Goal: Check status: Check status

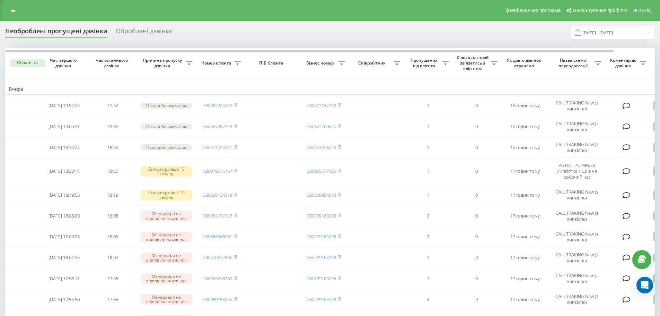
click at [630, 35] on input "19.09.2025 - 19.09.2025" at bounding box center [613, 33] width 84 height 14
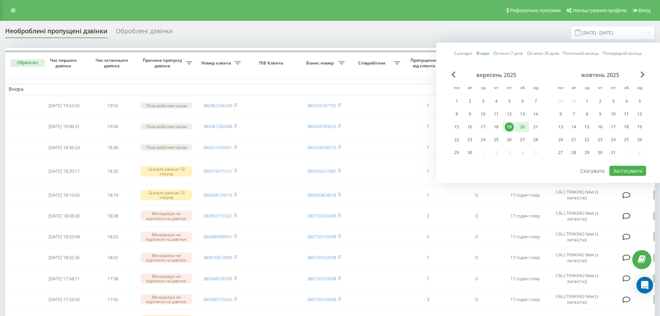
click at [523, 126] on div "20" at bounding box center [522, 126] width 9 height 9
click at [628, 168] on button "Застосувати" at bounding box center [628, 171] width 37 height 10
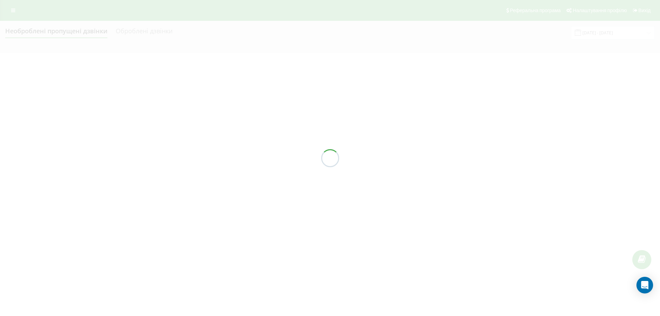
type input "[DATE] - [DATE]"
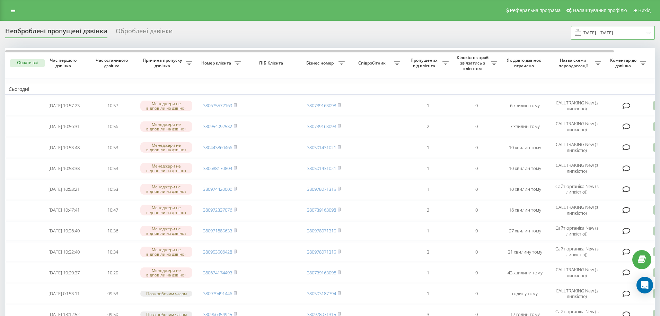
click at [601, 31] on input "[DATE] - [DATE]" at bounding box center [613, 33] width 84 height 14
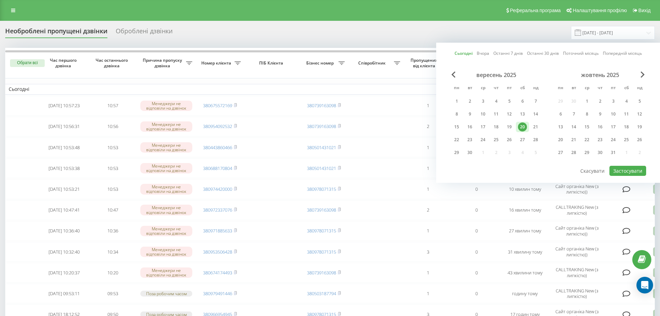
click at [502, 121] on div "вересень 2025 пн вт ср чт пт сб нд 1 2 3 4 5 6 7 8 9 10 11 12 13 14 15 16 17 18…" at bounding box center [496, 115] width 92 height 89
click at [510, 127] on div "19" at bounding box center [509, 126] width 9 height 9
click at [524, 124] on div "20" at bounding box center [522, 126] width 9 height 9
click at [618, 172] on button "Застосувати" at bounding box center [628, 171] width 37 height 10
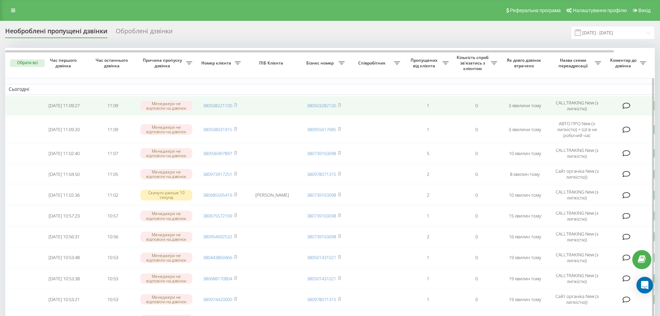
drag, startPoint x: 237, startPoint y: 106, endPoint x: 245, endPoint y: 111, distance: 9.6
click at [237, 106] on icon at bounding box center [235, 105] width 3 height 4
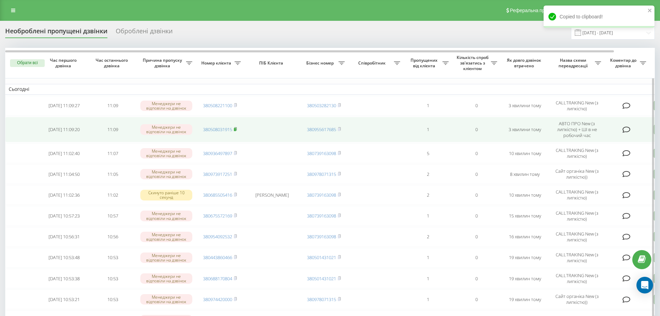
click at [236, 129] on rect at bounding box center [235, 129] width 2 height 3
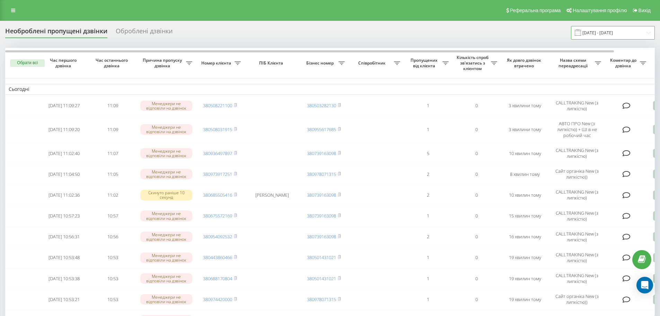
click at [606, 36] on input "[DATE] - [DATE]" at bounding box center [613, 33] width 84 height 14
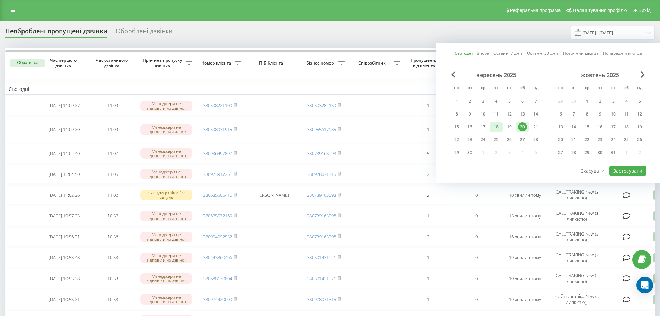
click at [501, 129] on div "18" at bounding box center [496, 127] width 13 height 10
click at [528, 127] on div "20" at bounding box center [522, 127] width 13 height 10
click at [632, 167] on button "Застосувати" at bounding box center [628, 171] width 37 height 10
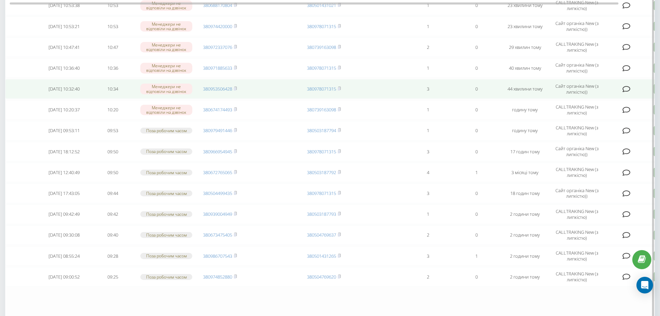
scroll to position [271, 0]
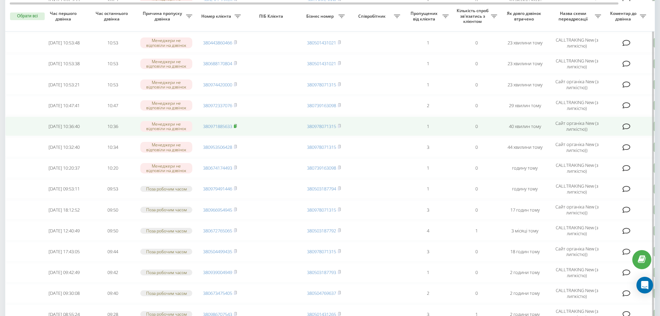
click at [236, 127] on rect at bounding box center [235, 126] width 2 height 3
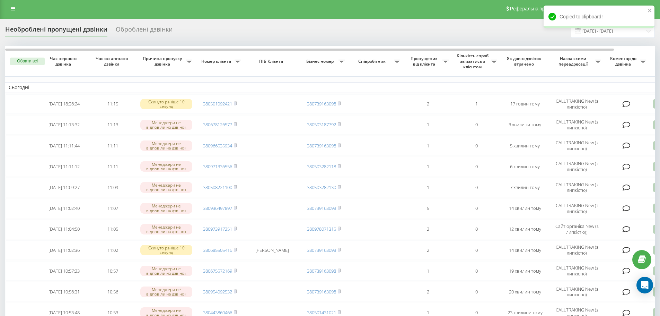
scroll to position [0, 0]
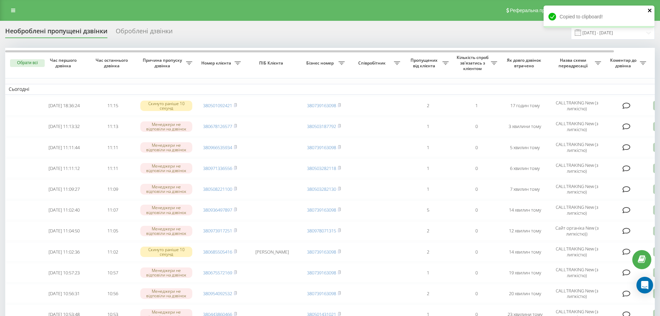
click at [653, 8] on div "Copied to clipboard!" at bounding box center [599, 17] width 111 height 22
click at [650, 9] on icon "close" at bounding box center [650, 11] width 5 height 6
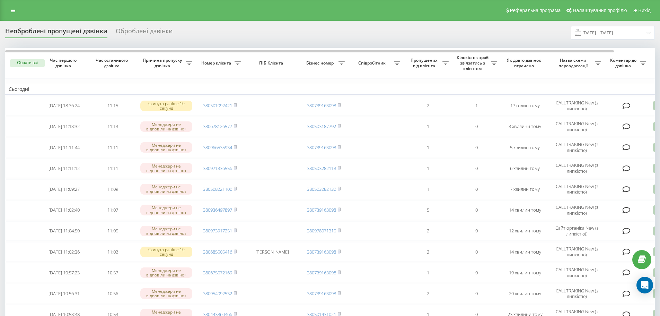
click at [623, 31] on div "Copied to clipboard!" at bounding box center [599, 19] width 111 height 27
click at [600, 31] on input "[DATE] - [DATE]" at bounding box center [613, 33] width 84 height 14
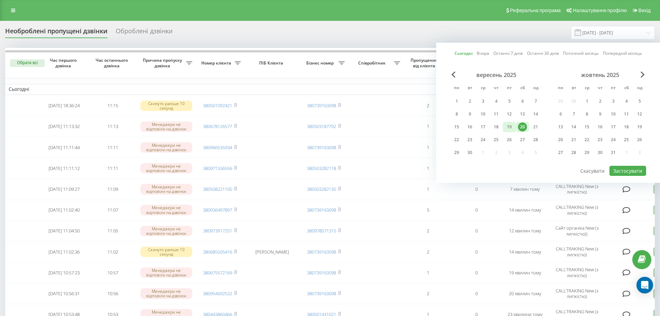
click at [511, 124] on div "19" at bounding box center [509, 126] width 9 height 9
click at [526, 125] on div "20" at bounding box center [522, 126] width 9 height 9
click at [525, 128] on div "20" at bounding box center [522, 126] width 9 height 9
click at [624, 169] on button "Застосувати" at bounding box center [628, 171] width 37 height 10
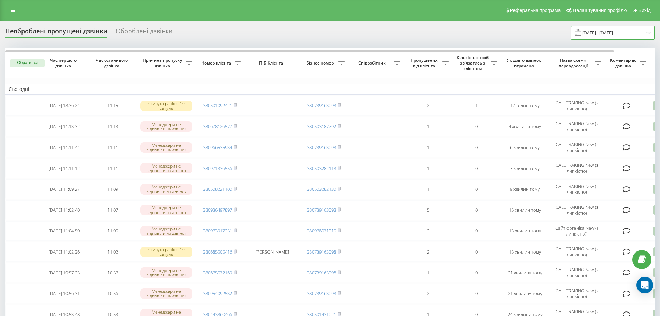
click at [596, 35] on input "[DATE] - [DATE]" at bounding box center [613, 33] width 84 height 14
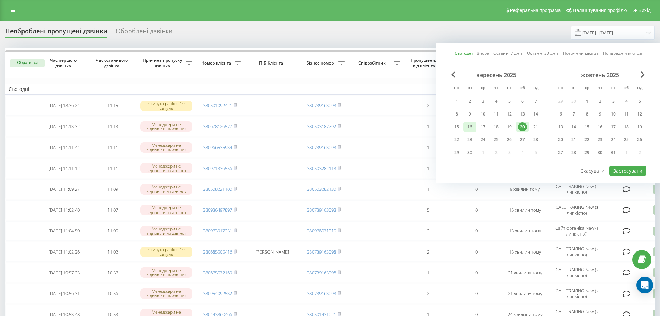
click at [473, 127] on div "16" at bounding box center [469, 126] width 9 height 9
click at [522, 127] on div "20" at bounding box center [522, 126] width 9 height 9
click at [629, 169] on button "Застосувати" at bounding box center [628, 171] width 37 height 10
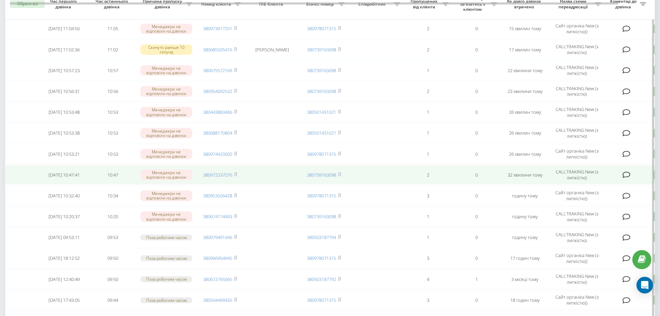
scroll to position [98, 0]
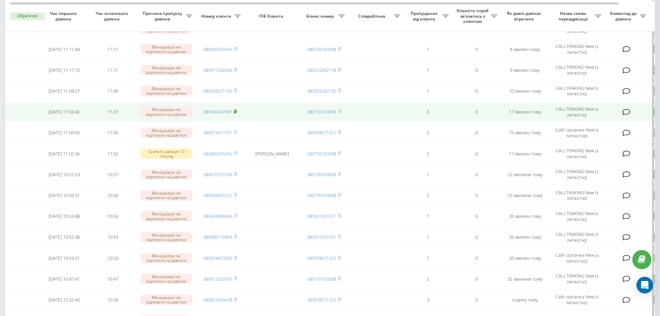
click at [236, 112] on rect at bounding box center [235, 111] width 2 height 3
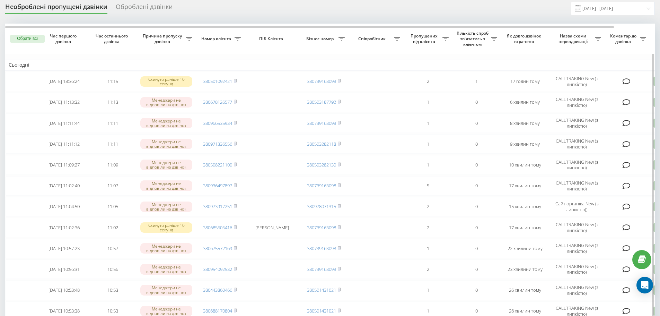
scroll to position [0, 0]
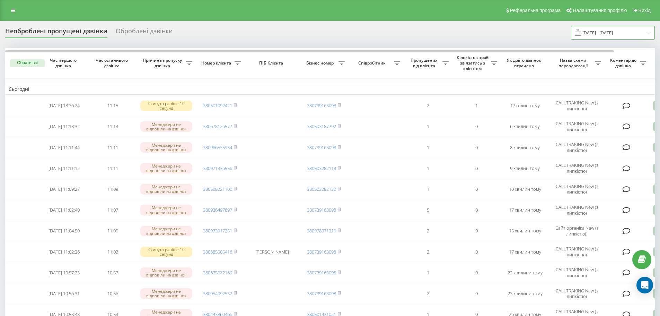
drag, startPoint x: 607, startPoint y: 33, endPoint x: 605, endPoint y: 36, distance: 3.7
click at [607, 33] on input "[DATE] - [DATE]" at bounding box center [613, 33] width 84 height 14
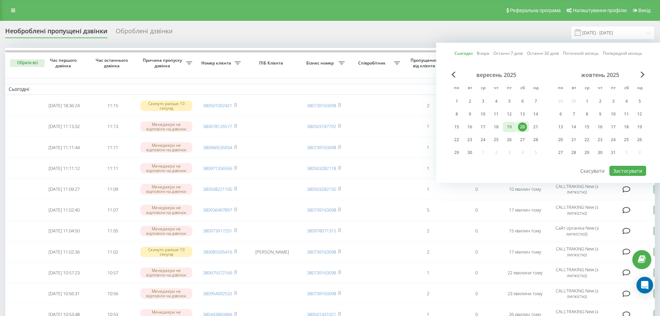
click at [502, 127] on div "18" at bounding box center [496, 127] width 13 height 10
click at [524, 126] on div "20" at bounding box center [522, 126] width 9 height 9
click at [632, 168] on button "Застосувати" at bounding box center [628, 171] width 37 height 10
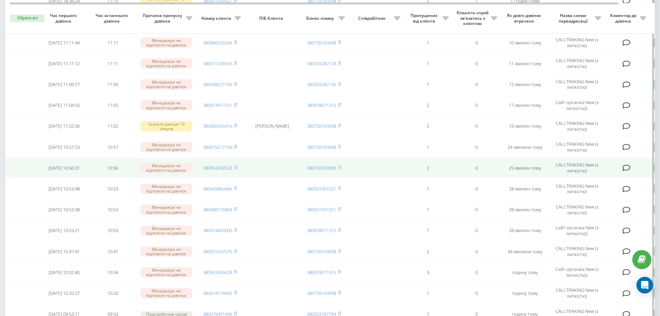
scroll to position [104, 0]
click at [237, 170] on span at bounding box center [235, 168] width 3 height 6
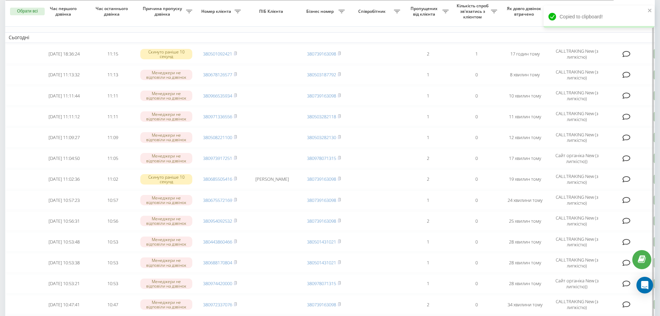
scroll to position [0, 0]
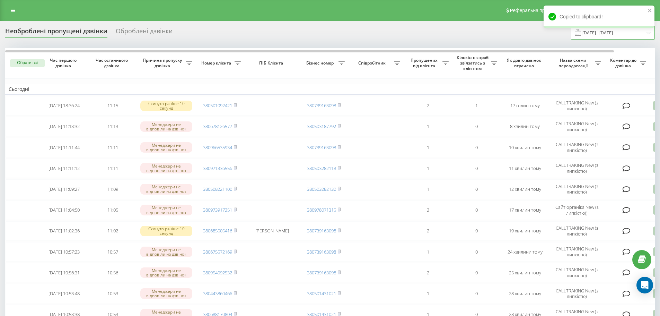
click at [615, 38] on input "[DATE] - [DATE]" at bounding box center [613, 33] width 84 height 14
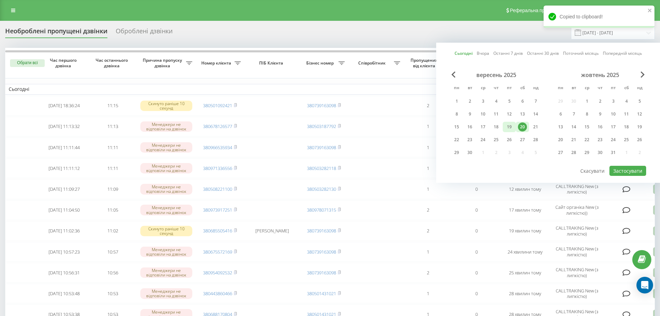
click at [511, 127] on div "19" at bounding box center [509, 126] width 9 height 9
click at [520, 125] on div "20" at bounding box center [522, 126] width 9 height 9
click at [627, 169] on button "Застосувати" at bounding box center [628, 171] width 37 height 10
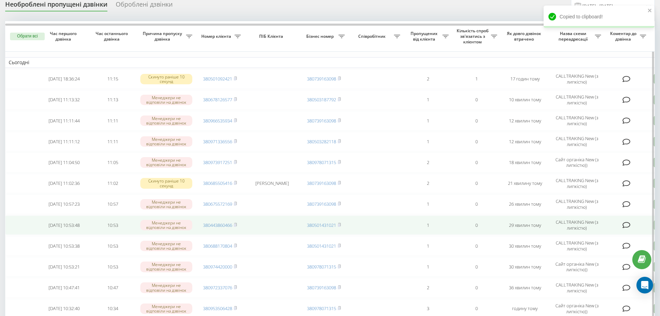
scroll to position [104, 0]
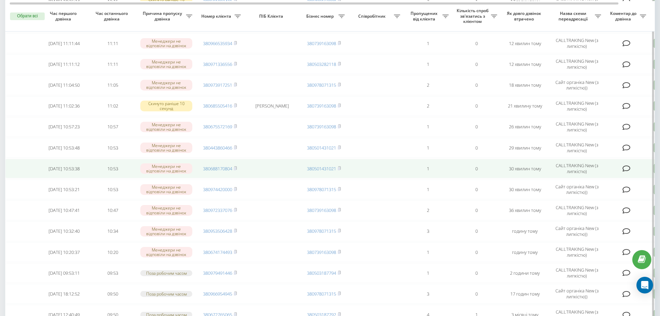
drag, startPoint x: 237, startPoint y: 168, endPoint x: 242, endPoint y: 168, distance: 4.9
click at [237, 168] on icon at bounding box center [235, 167] width 2 height 3
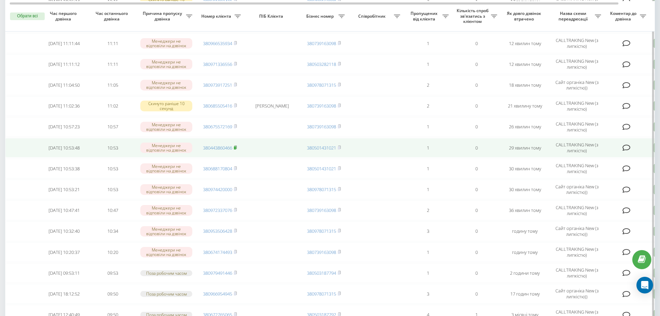
click at [236, 148] on rect at bounding box center [235, 147] width 2 height 3
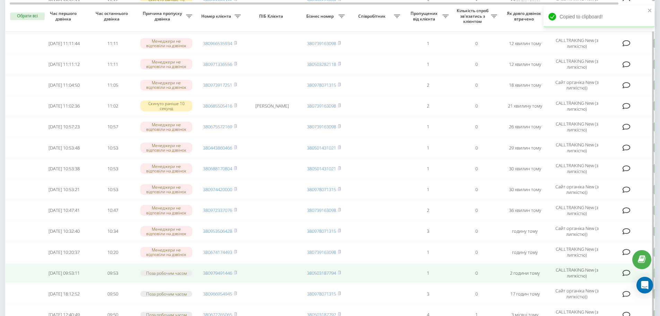
drag, startPoint x: 235, startPoint y: 272, endPoint x: 240, endPoint y: 271, distance: 4.6
click at [235, 272] on rect at bounding box center [235, 272] width 2 height 3
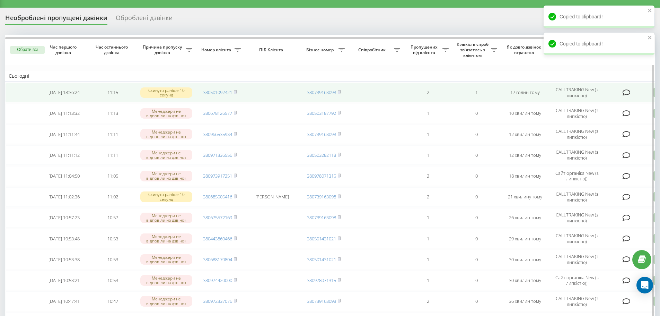
scroll to position [0, 0]
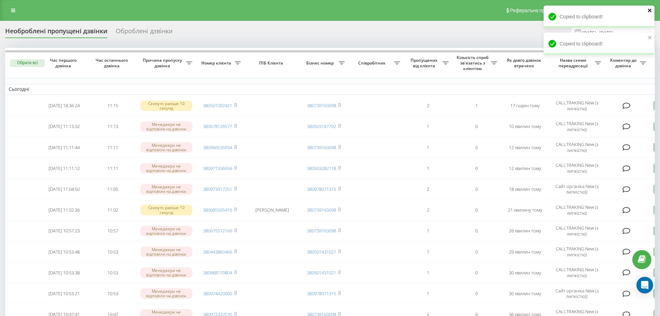
click at [651, 10] on icon "close" at bounding box center [650, 11] width 5 height 6
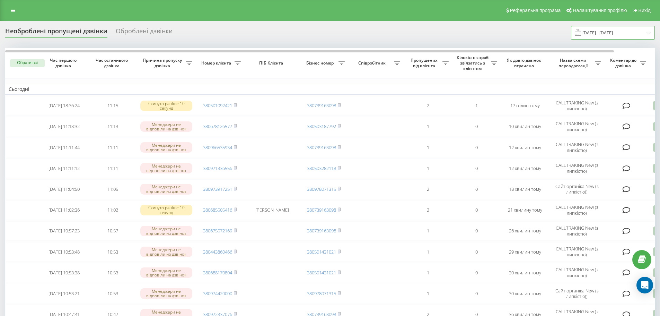
click at [607, 34] on input "[DATE] - [DATE]" at bounding box center [613, 33] width 84 height 14
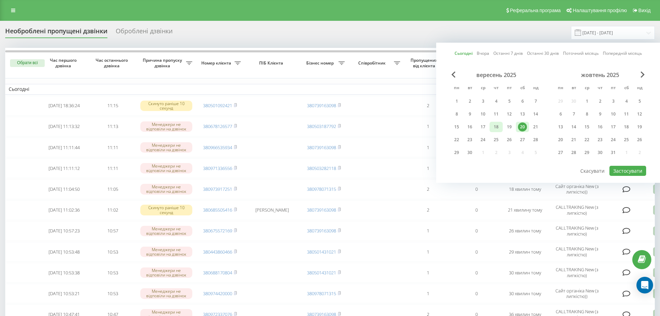
click at [501, 129] on div "18" at bounding box center [496, 127] width 13 height 10
click at [525, 129] on div "20" at bounding box center [522, 126] width 9 height 9
click at [629, 169] on button "Застосувати" at bounding box center [628, 171] width 37 height 10
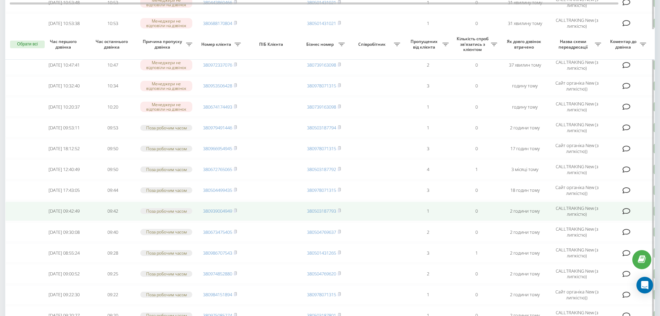
scroll to position [277, 0]
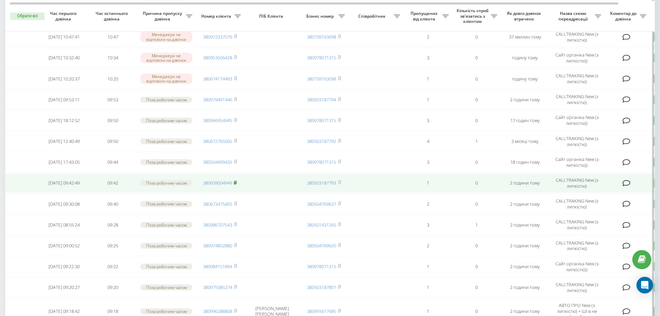
click at [235, 181] on icon at bounding box center [235, 182] width 3 height 4
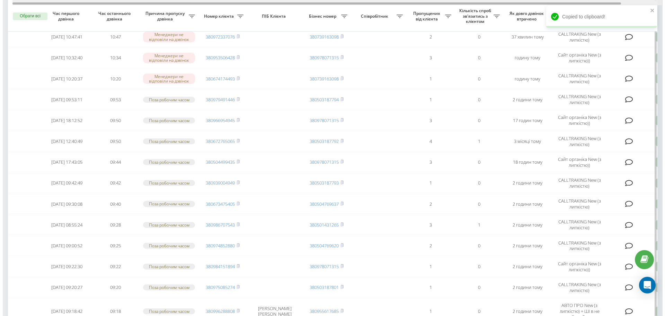
scroll to position [0, 43]
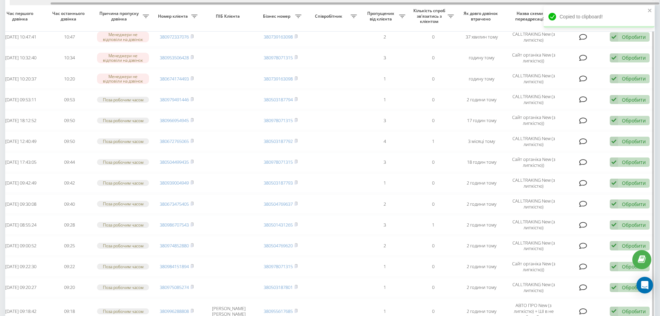
drag, startPoint x: 292, startPoint y: 3, endPoint x: 444, endPoint y: 5, distance: 152.2
click at [440, 5] on div at bounding box center [335, 2] width 650 height 5
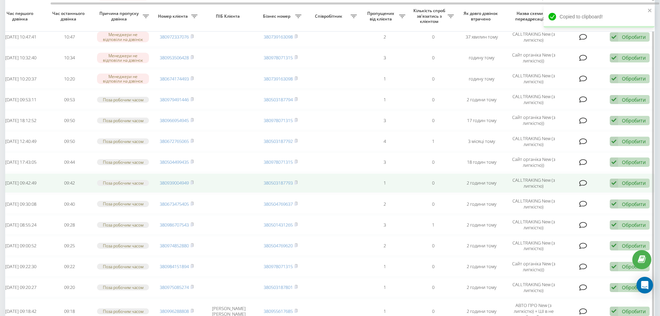
click at [633, 181] on div "Обробити" at bounding box center [634, 183] width 24 height 7
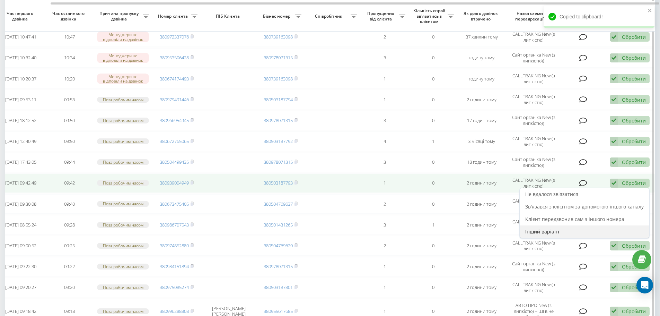
click at [561, 230] on div "Інший варіант" at bounding box center [585, 231] width 130 height 12
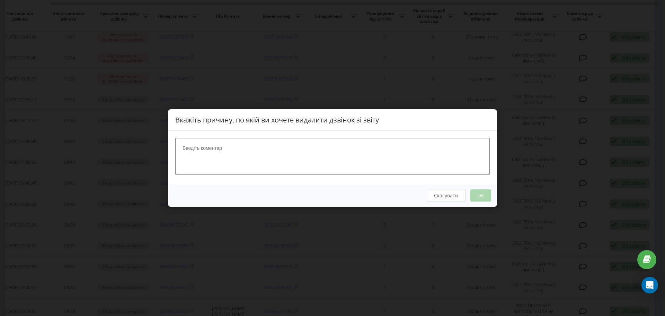
click at [280, 151] on textarea at bounding box center [332, 156] width 315 height 37
type textarea "н"
type textarea "автовідповідач"
click at [491, 195] on div "Скасувати OK" at bounding box center [332, 195] width 329 height 23
click at [487, 195] on button "OK" at bounding box center [481, 195] width 21 height 12
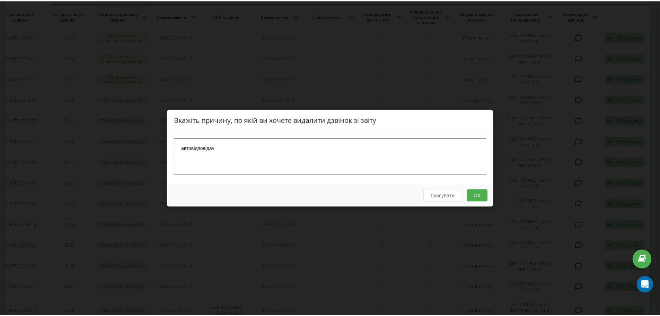
scroll to position [0, 0]
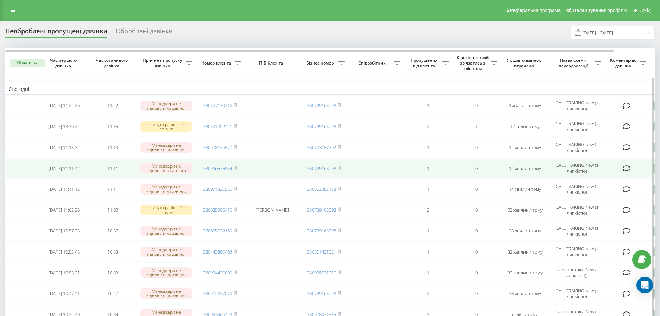
drag, startPoint x: 236, startPoint y: 187, endPoint x: 295, endPoint y: 167, distance: 62.5
click at [236, 187] on icon at bounding box center [235, 188] width 2 height 3
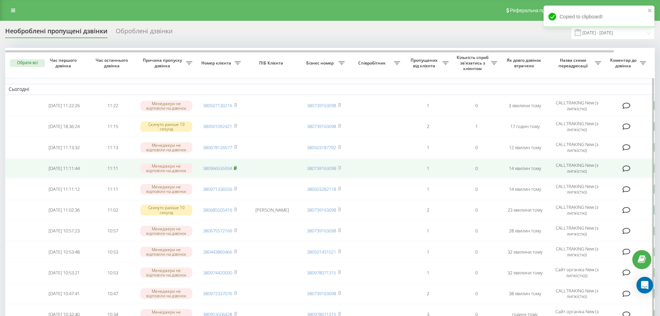
click at [237, 167] on icon at bounding box center [235, 167] width 2 height 3
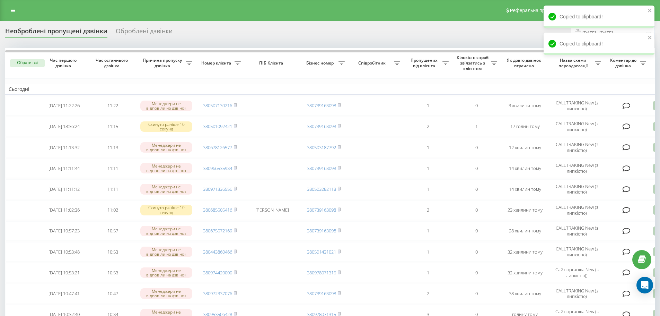
click at [653, 9] on div "Copied to clipboard!" at bounding box center [599, 17] width 111 height 22
click at [651, 11] on icon "close" at bounding box center [650, 11] width 5 height 6
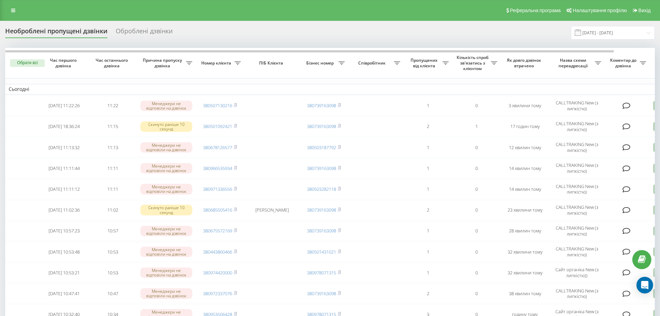
click at [620, 31] on div "Copied to clipboard!" at bounding box center [599, 19] width 111 height 27
click at [616, 32] on input "[DATE] - [DATE]" at bounding box center [613, 33] width 84 height 14
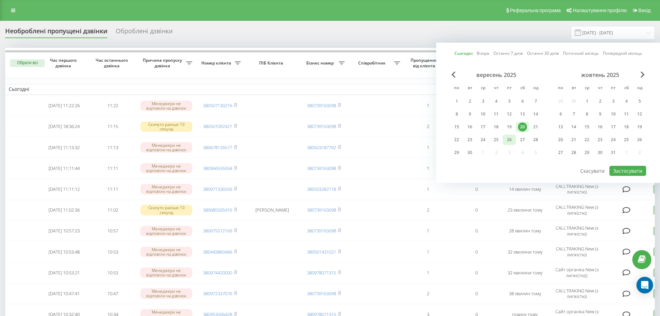
click at [504, 137] on div "26" at bounding box center [509, 139] width 13 height 10
click at [520, 123] on div "20" at bounding box center [522, 126] width 9 height 9
click at [620, 167] on button "Застосувати" at bounding box center [628, 171] width 37 height 10
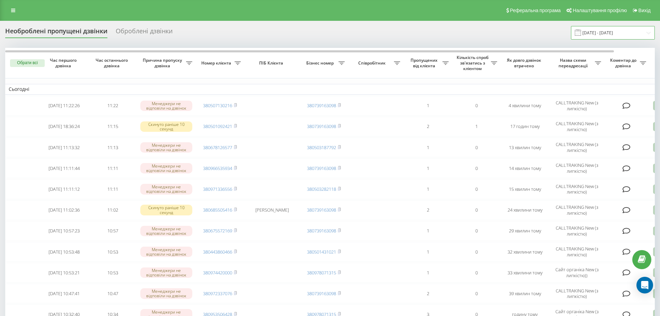
click at [610, 29] on input "[DATE] - [DATE]" at bounding box center [613, 33] width 84 height 14
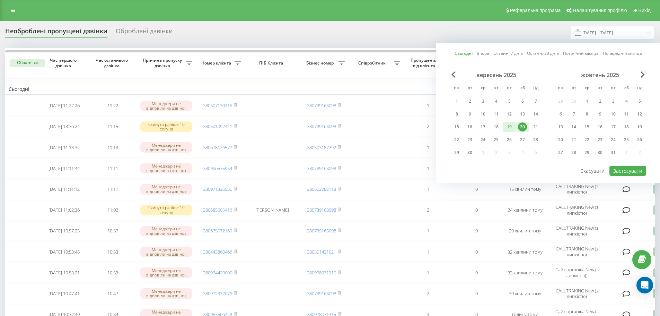
click at [503, 126] on div "19" at bounding box center [509, 127] width 13 height 10
click at [524, 129] on div "20" at bounding box center [522, 126] width 9 height 9
click at [627, 171] on button "Застосувати" at bounding box center [628, 171] width 37 height 10
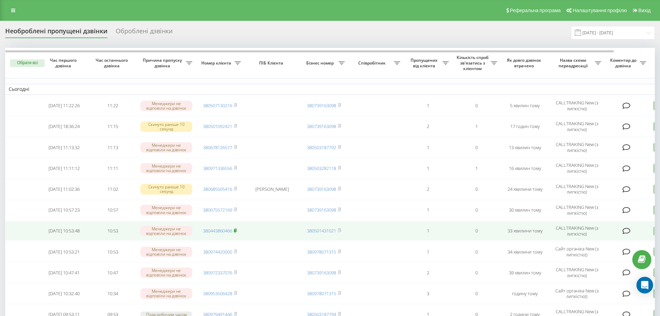
click at [237, 229] on icon at bounding box center [235, 230] width 3 height 4
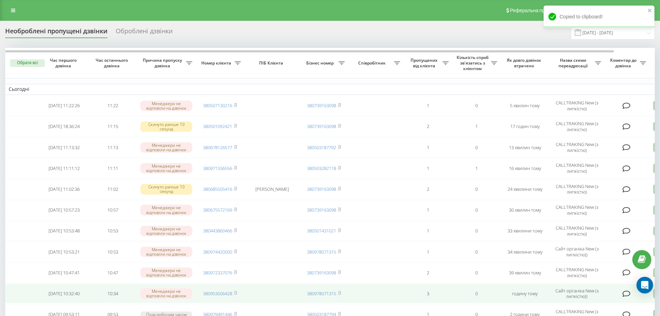
click at [238, 293] on td "380953506428" at bounding box center [220, 293] width 49 height 19
click at [236, 293] on rect at bounding box center [235, 293] width 2 height 3
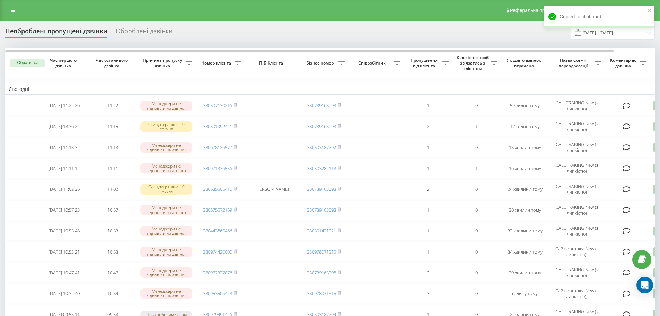
drag, startPoint x: 653, startPoint y: 13, endPoint x: 645, endPoint y: 20, distance: 11.0
click at [653, 13] on div "Copied to clipboard!" at bounding box center [599, 17] width 111 height 22
click at [620, 36] on input "[DATE] - [DATE]" at bounding box center [613, 33] width 84 height 14
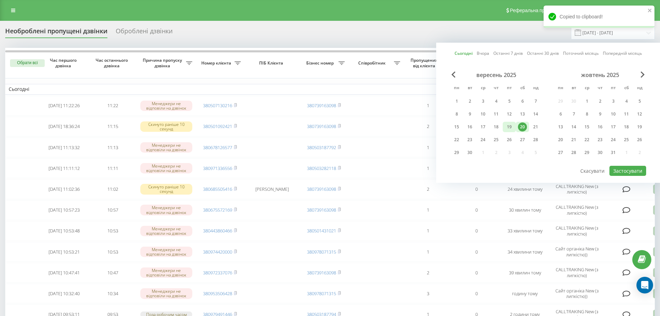
click at [509, 124] on div "19" at bounding box center [509, 126] width 9 height 9
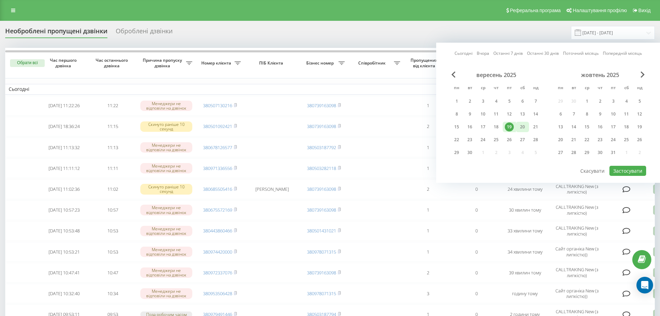
click at [524, 128] on div "20" at bounding box center [522, 126] width 9 height 9
click at [628, 172] on button "Застосувати" at bounding box center [628, 171] width 37 height 10
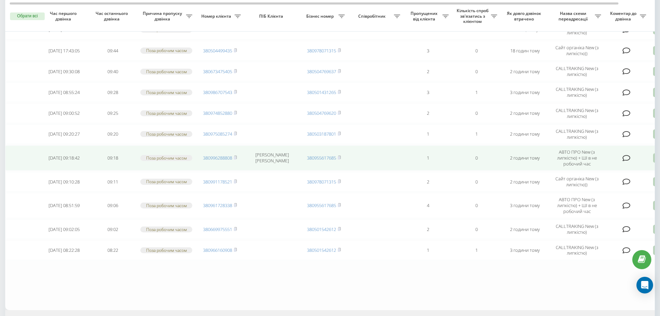
scroll to position [243, 0]
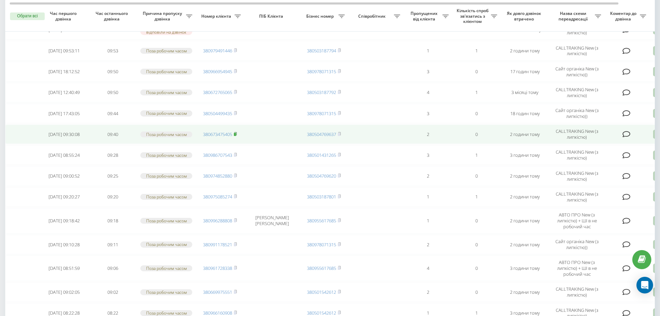
click at [235, 134] on rect at bounding box center [235, 134] width 2 height 3
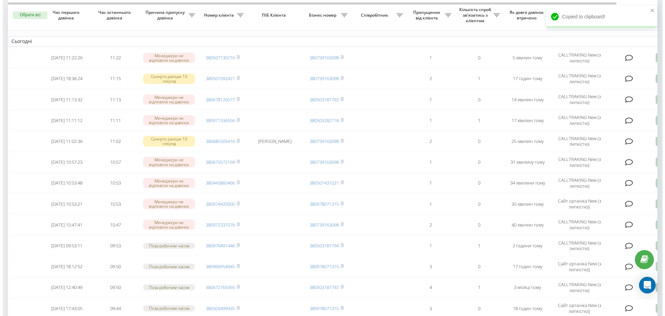
scroll to position [0, 0]
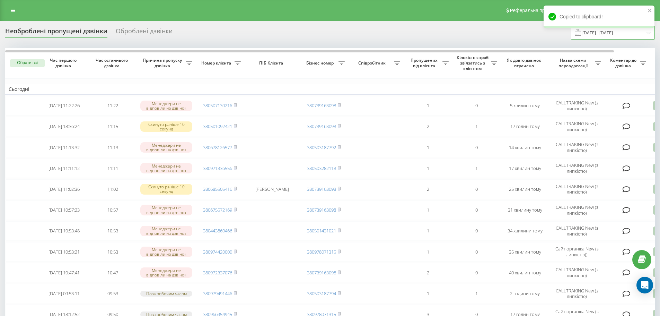
click at [623, 35] on input "[DATE] - [DATE]" at bounding box center [613, 33] width 84 height 14
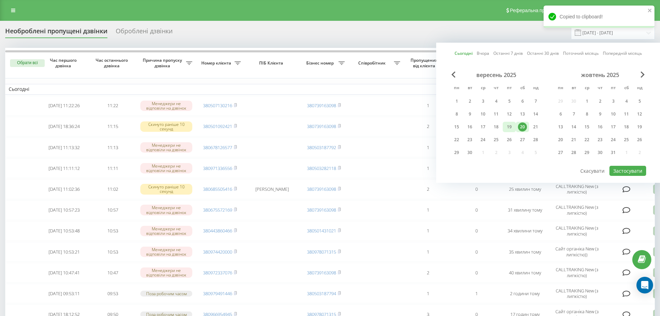
click at [508, 128] on div "19" at bounding box center [509, 126] width 9 height 9
click at [522, 127] on div "20" at bounding box center [522, 126] width 9 height 9
click at [618, 169] on button "Застосувати" at bounding box center [628, 171] width 37 height 10
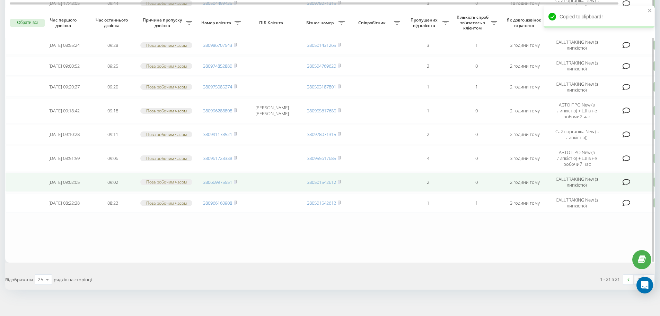
scroll to position [338, 0]
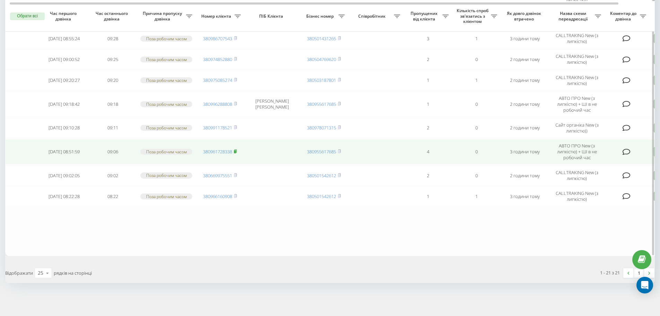
click at [236, 151] on rect at bounding box center [235, 151] width 2 height 3
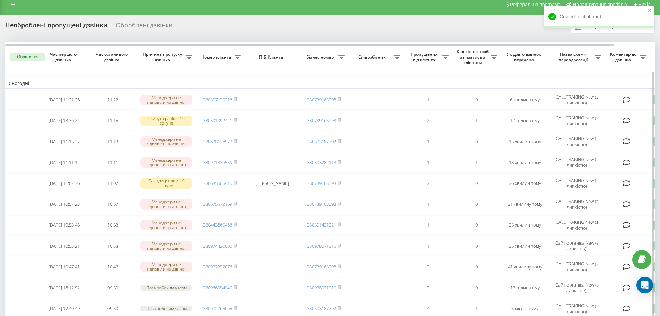
scroll to position [0, 0]
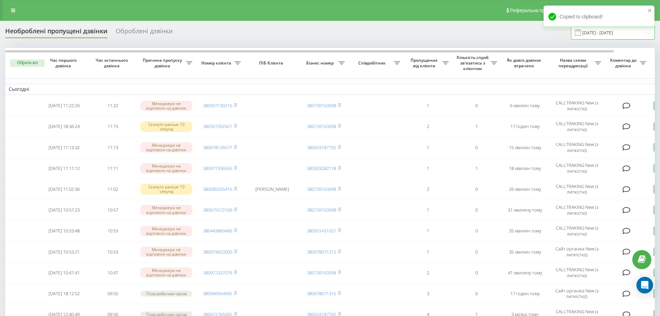
click at [609, 36] on input "[DATE] - [DATE]" at bounding box center [613, 33] width 84 height 14
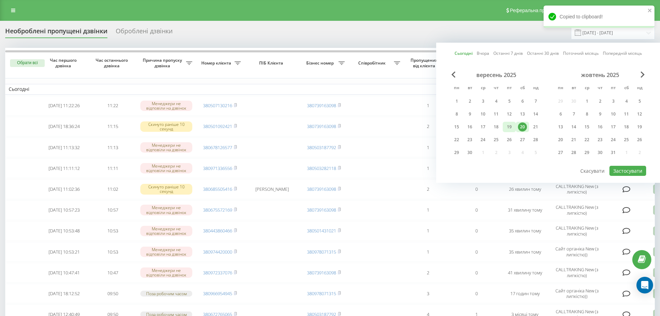
click at [504, 130] on div "19" at bounding box center [509, 127] width 13 height 10
click at [520, 129] on div "20" at bounding box center [522, 126] width 9 height 9
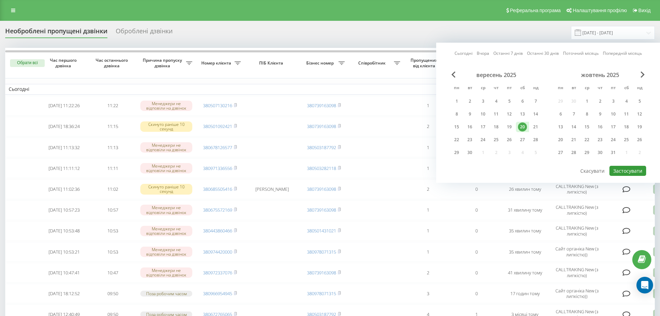
click at [634, 173] on button "Застосувати" at bounding box center [628, 171] width 37 height 10
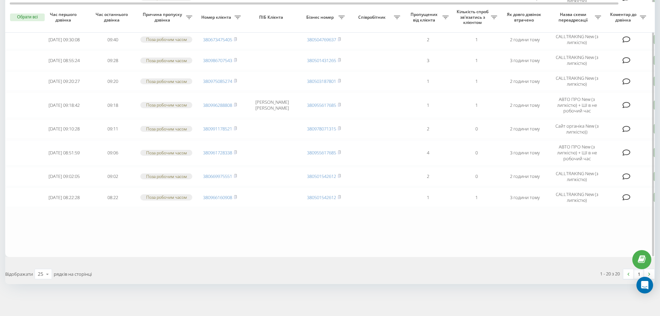
scroll to position [317, 0]
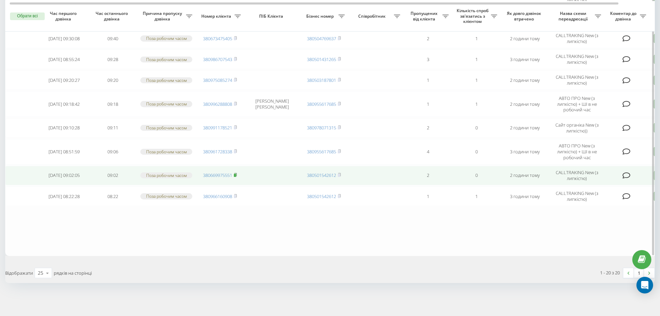
click at [237, 175] on icon at bounding box center [235, 175] width 3 height 4
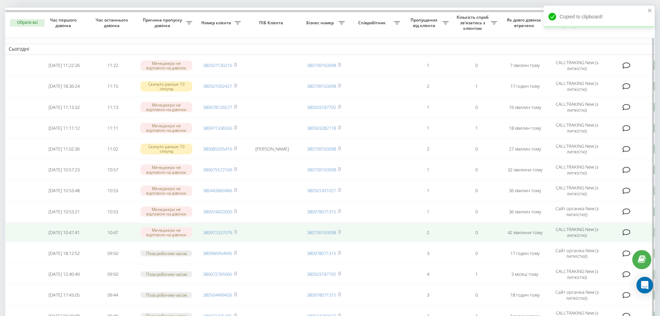
scroll to position [0, 0]
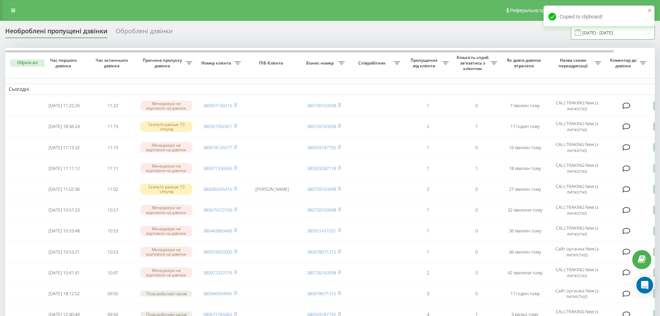
click at [610, 35] on input "[DATE] - [DATE]" at bounding box center [613, 33] width 84 height 14
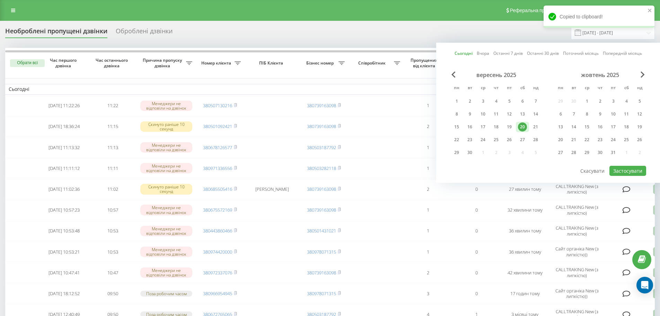
click at [507, 120] on div "вересень 2025 пн вт ср чт пт сб нд 1 2 3 4 5 6 7 8 9 10 11 12 13 14 15 16 17 18…" at bounding box center [496, 115] width 92 height 89
click at [503, 130] on div "18" at bounding box center [496, 127] width 13 height 10
click at [522, 127] on div "20" at bounding box center [522, 126] width 9 height 9
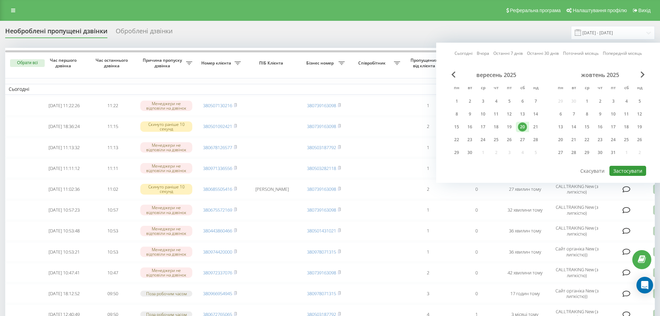
click at [634, 170] on button "Застосувати" at bounding box center [628, 171] width 37 height 10
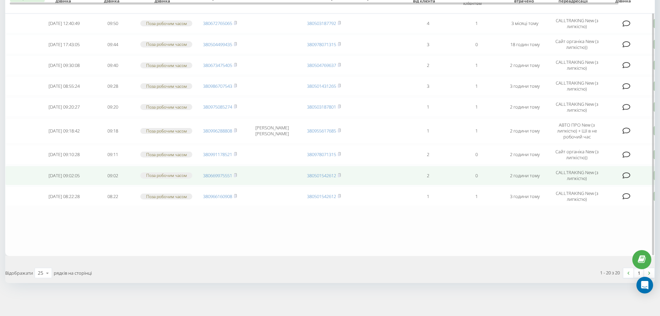
scroll to position [277, 0]
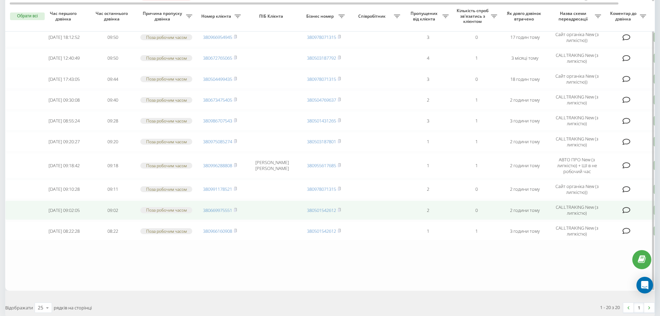
click at [239, 210] on td "380669975551" at bounding box center [220, 209] width 49 height 19
click at [236, 210] on rect at bounding box center [235, 209] width 2 height 3
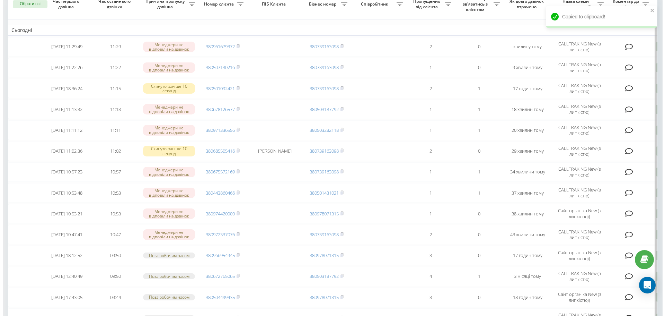
scroll to position [0, 0]
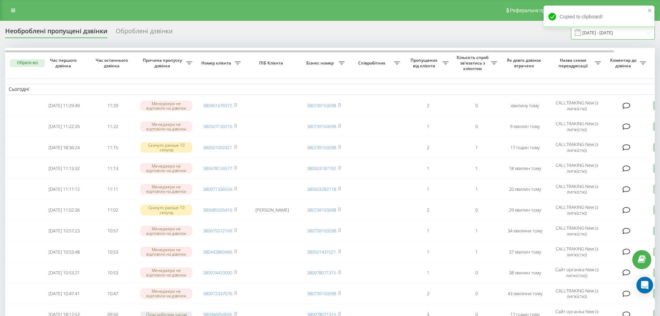
drag, startPoint x: 623, startPoint y: 34, endPoint x: 620, endPoint y: 37, distance: 4.0
click at [623, 34] on input "[DATE] - [DATE]" at bounding box center [613, 33] width 84 height 14
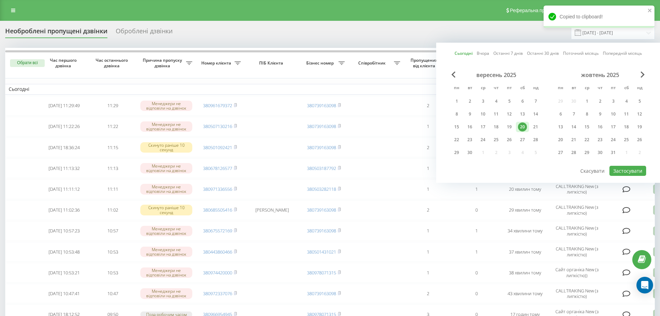
click at [508, 132] on div "вересень 2025 пн вт ср чт пт сб нд 1 2 3 4 5 6 7 8 9 10 11 12 13 14 15 16 17 18…" at bounding box center [496, 115] width 92 height 89
click at [508, 128] on div "19" at bounding box center [509, 126] width 9 height 9
click at [522, 128] on div "20" at bounding box center [522, 126] width 9 height 9
click at [621, 173] on button "Застосувати" at bounding box center [628, 171] width 37 height 10
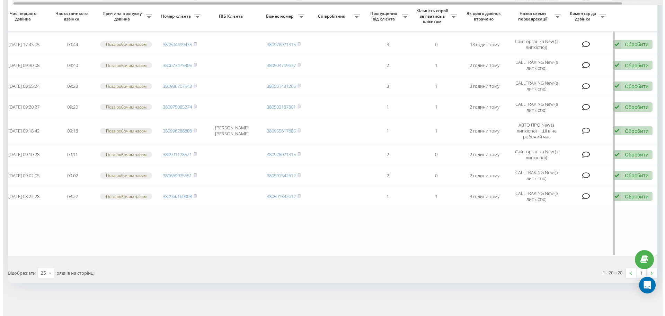
scroll to position [0, 43]
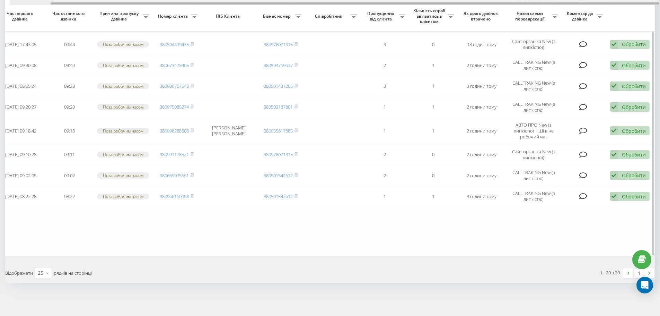
drag, startPoint x: 440, startPoint y: 3, endPoint x: 499, endPoint y: 5, distance: 59.3
click at [499, 5] on div at bounding box center [335, 2] width 650 height 5
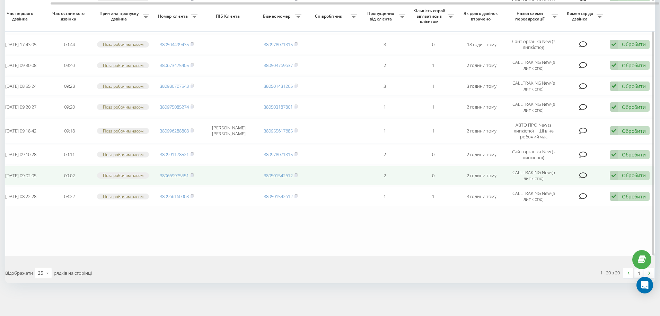
drag, startPoint x: 623, startPoint y: 173, endPoint x: 618, endPoint y: 175, distance: 5.0
click at [623, 174] on div "Обробити" at bounding box center [634, 175] width 24 height 7
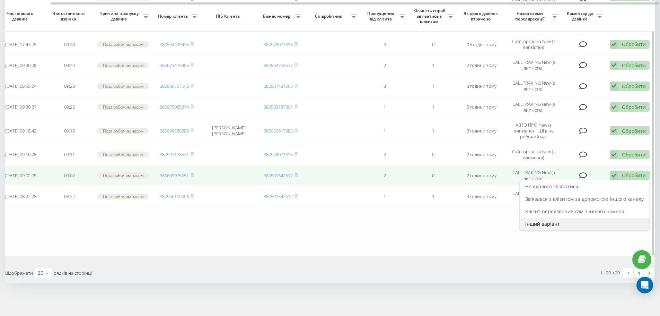
click at [560, 229] on div "Інший варіант" at bounding box center [585, 224] width 130 height 12
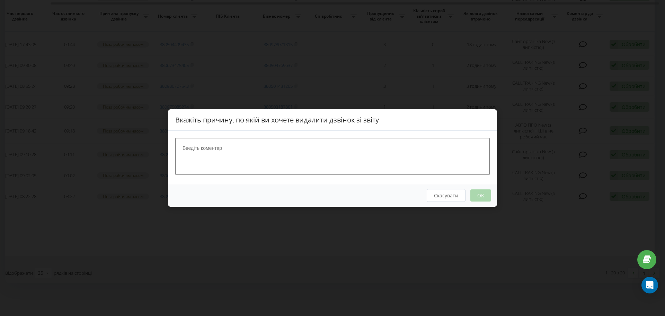
click at [295, 166] on textarea at bounding box center [332, 156] width 315 height 37
click at [299, 165] on textarea "набра" at bounding box center [332, 156] width 315 height 37
type textarea "набрала"
drag, startPoint x: 481, startPoint y: 197, endPoint x: 479, endPoint y: 191, distance: 6.6
click at [482, 197] on button "OK" at bounding box center [481, 195] width 21 height 12
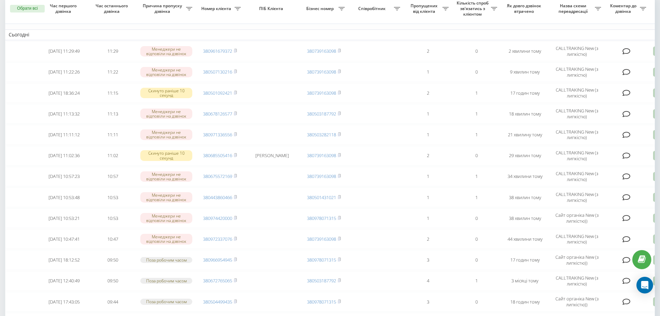
scroll to position [0, 0]
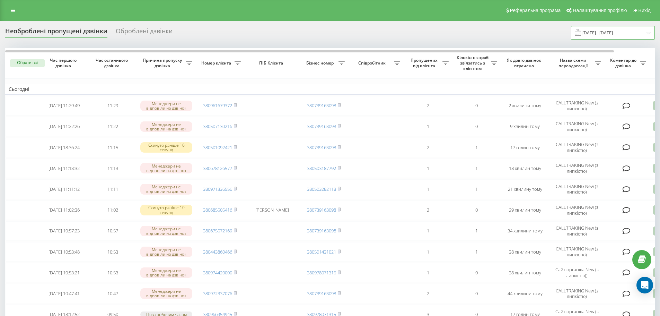
click at [608, 36] on input "[DATE] - [DATE]" at bounding box center [613, 33] width 84 height 14
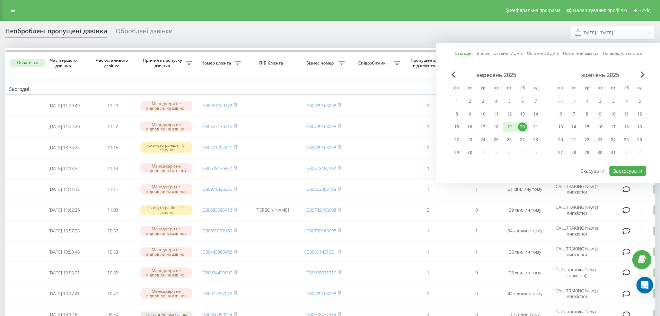
click at [511, 126] on div "19" at bounding box center [509, 126] width 9 height 9
click at [525, 126] on div "20" at bounding box center [522, 126] width 9 height 9
click at [629, 174] on button "Застосувати" at bounding box center [628, 171] width 37 height 10
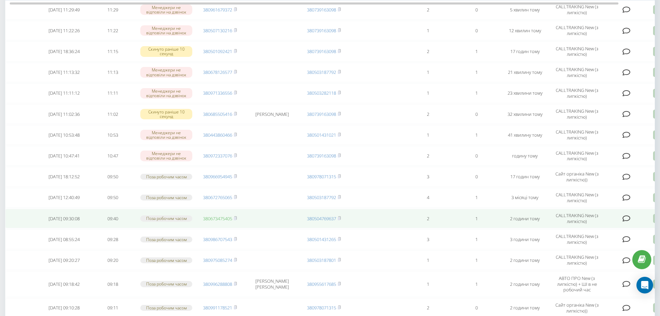
scroll to position [173, 0]
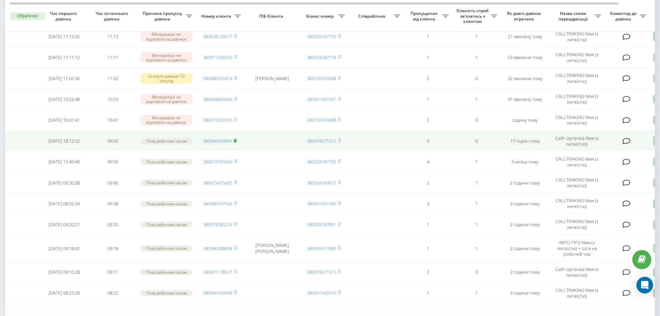
click at [235, 141] on rect at bounding box center [235, 140] width 2 height 3
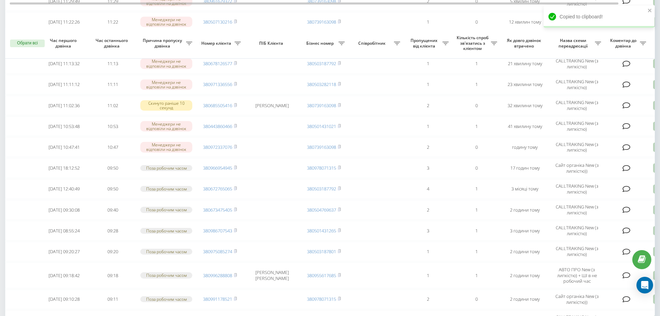
scroll to position [0, 0]
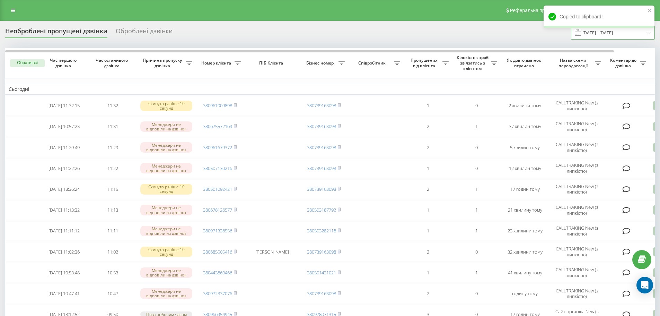
click at [624, 34] on input "[DATE] - [DATE]" at bounding box center [613, 33] width 84 height 14
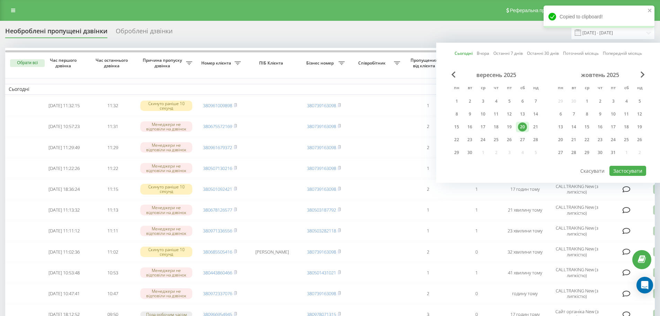
click at [516, 123] on div "20" at bounding box center [522, 127] width 13 height 10
click at [512, 127] on div "19" at bounding box center [509, 126] width 9 height 9
click at [524, 127] on div "20" at bounding box center [522, 126] width 9 height 9
click at [632, 169] on button "Застосувати" at bounding box center [628, 171] width 37 height 10
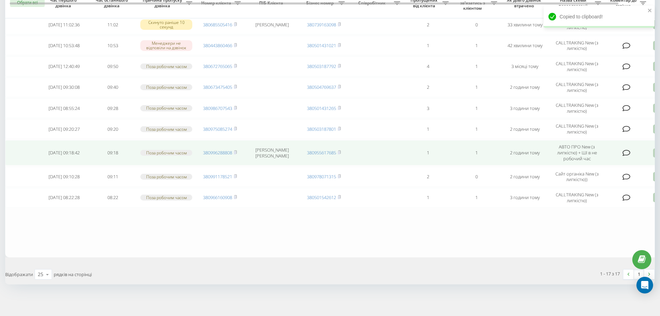
scroll to position [249, 0]
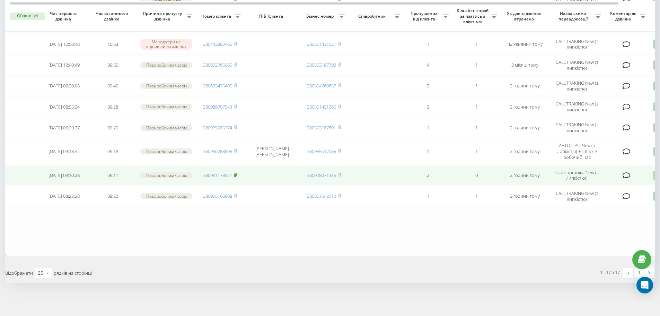
click at [237, 173] on icon at bounding box center [235, 175] width 3 height 4
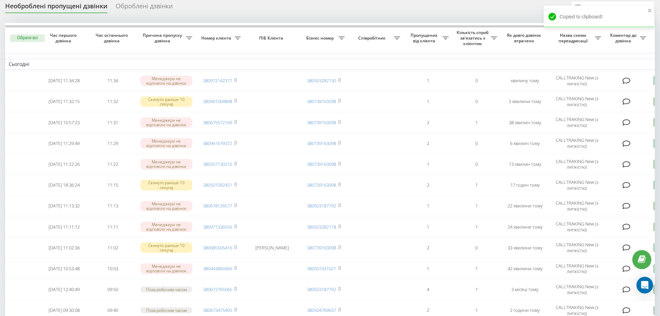
scroll to position [0, 0]
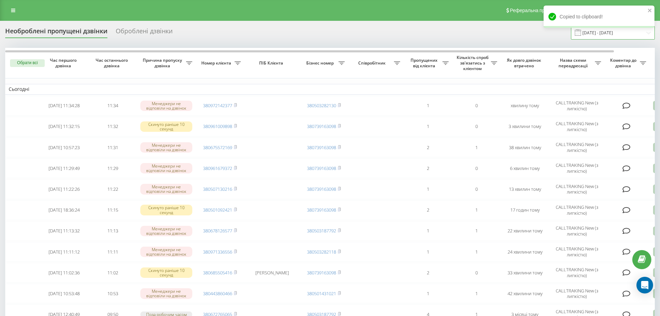
click at [593, 33] on input "[DATE] - [DATE]" at bounding box center [613, 33] width 84 height 14
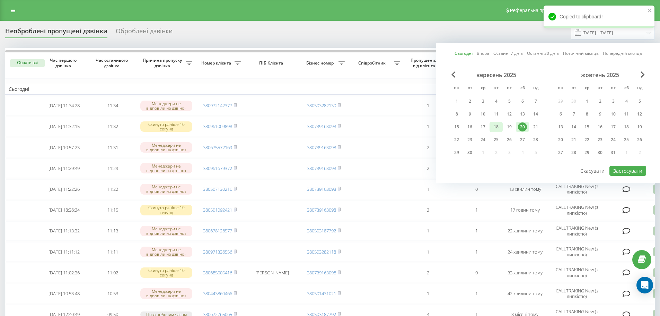
click at [502, 130] on div "18" at bounding box center [496, 127] width 13 height 10
click at [522, 125] on div "20" at bounding box center [522, 126] width 9 height 9
click at [625, 173] on button "Застосувати" at bounding box center [628, 171] width 37 height 10
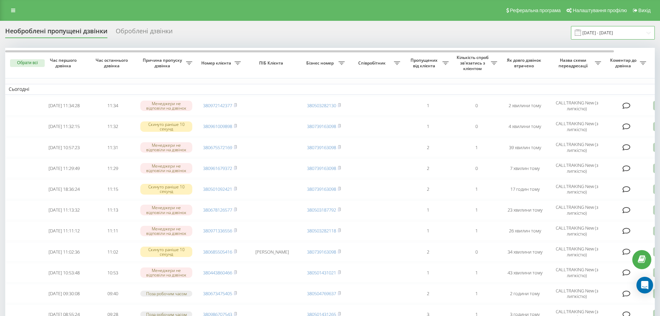
click at [631, 29] on input "[DATE] - [DATE]" at bounding box center [613, 33] width 84 height 14
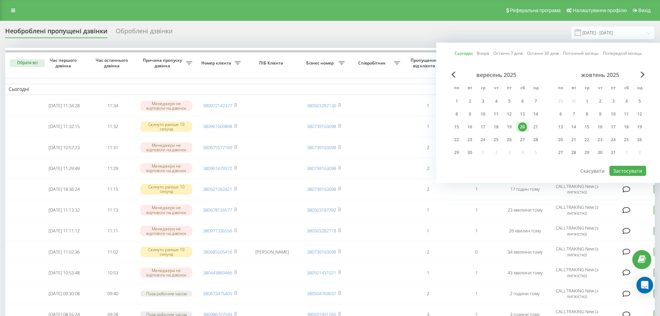
click at [515, 133] on div "вересень 2025 пн вт ср чт пт сб нд 1 2 3 4 5 6 7 8 9 10 11 12 13 14 15 16 17 18…" at bounding box center [496, 115] width 92 height 89
click at [512, 131] on div "19" at bounding box center [509, 126] width 9 height 9
click at [530, 126] on div "21" at bounding box center [535, 127] width 13 height 10
click at [527, 125] on div "20" at bounding box center [522, 126] width 9 height 9
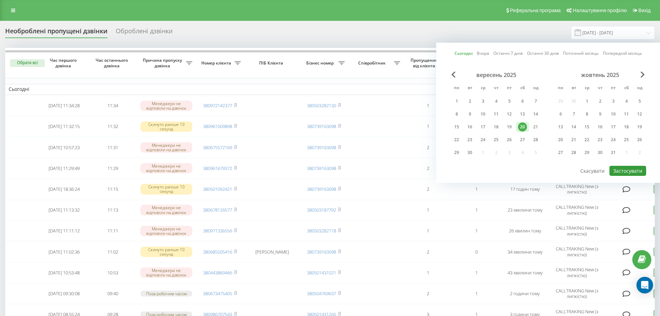
click at [634, 172] on button "Застосувати" at bounding box center [628, 171] width 37 height 10
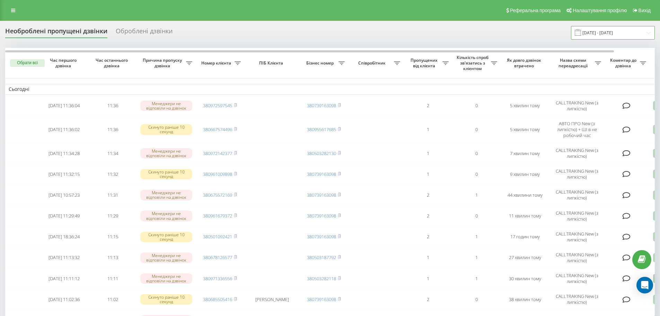
click at [598, 33] on input "[DATE] - [DATE]" at bounding box center [613, 33] width 84 height 14
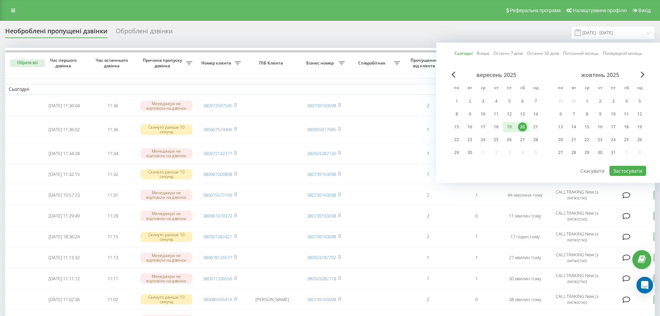
click at [513, 122] on div "19" at bounding box center [509, 126] width 9 height 9
click at [521, 125] on div "20" at bounding box center [522, 126] width 9 height 9
click at [631, 173] on button "Застосувати" at bounding box center [628, 171] width 37 height 10
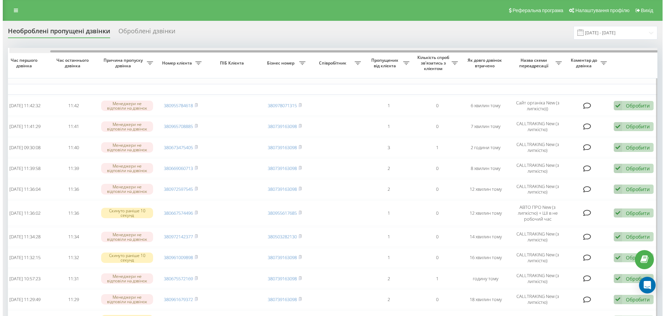
scroll to position [0, 43]
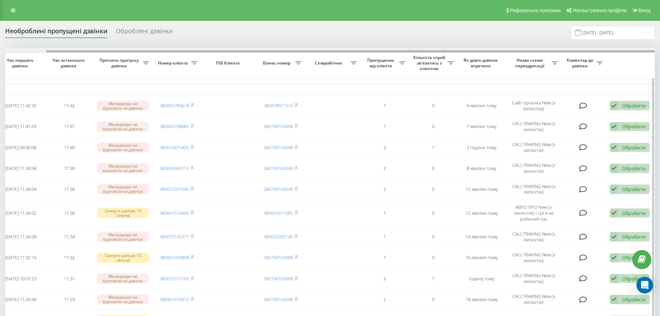
drag, startPoint x: 290, startPoint y: 51, endPoint x: 344, endPoint y: 74, distance: 59.2
click at [344, 74] on div "Обрати всі Час першого дзвінка Час останнього дзвінка Причина пропуску дзвінка …" at bounding box center [330, 300] width 650 height 505
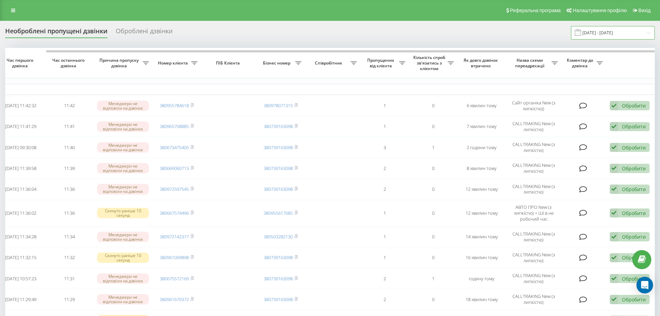
click at [598, 35] on input "[DATE] - [DATE]" at bounding box center [613, 33] width 84 height 14
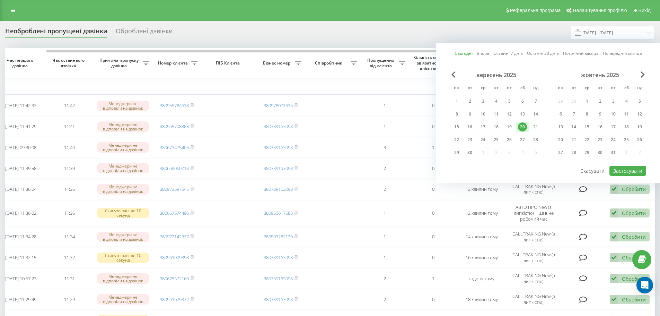
click at [506, 120] on div "вересень 2025 пн вт ср чт пт сб нд 1 2 3 4 5 6 7 8 9 10 11 12 13 14 15 16 17 18…" at bounding box center [496, 115] width 92 height 89
click at [516, 127] on div "20" at bounding box center [522, 127] width 13 height 10
click at [512, 128] on div "19" at bounding box center [509, 126] width 9 height 9
click at [521, 128] on div "20" at bounding box center [522, 126] width 9 height 9
drag, startPoint x: 521, startPoint y: 128, endPoint x: 549, endPoint y: 133, distance: 27.8
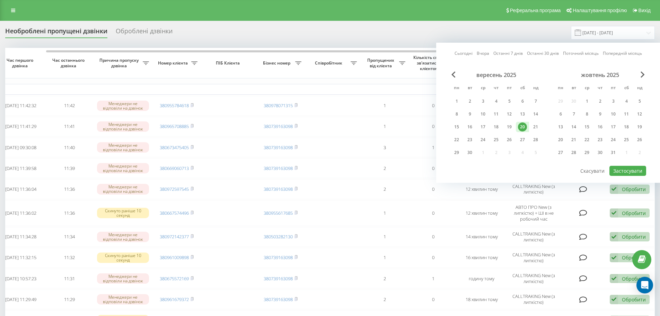
click at [521, 128] on div "20" at bounding box center [522, 126] width 9 height 9
click at [624, 166] on button "Застосувати" at bounding box center [628, 171] width 37 height 10
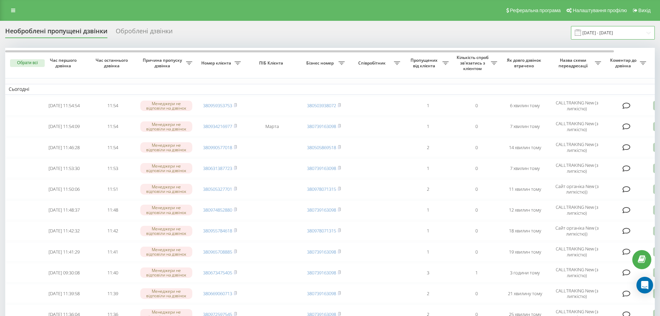
click at [609, 36] on input "[DATE] - [DATE]" at bounding box center [613, 33] width 84 height 14
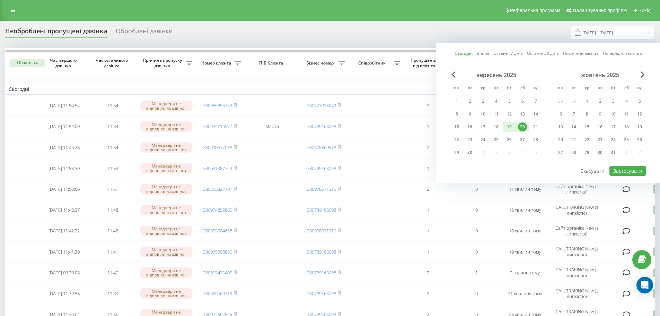
click at [514, 132] on div "19" at bounding box center [509, 127] width 13 height 10
click at [524, 128] on div "20" at bounding box center [522, 126] width 9 height 9
click at [639, 170] on button "Застосувати" at bounding box center [628, 171] width 37 height 10
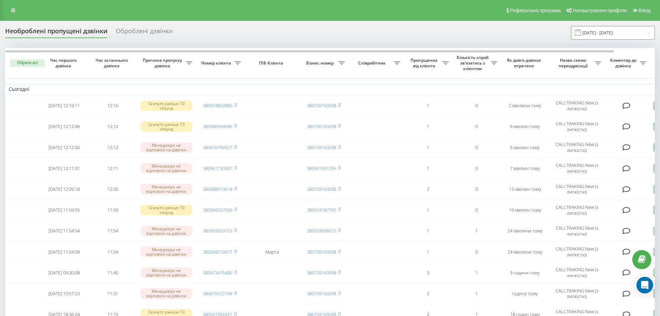
click at [592, 31] on input "[DATE] - [DATE]" at bounding box center [613, 33] width 84 height 14
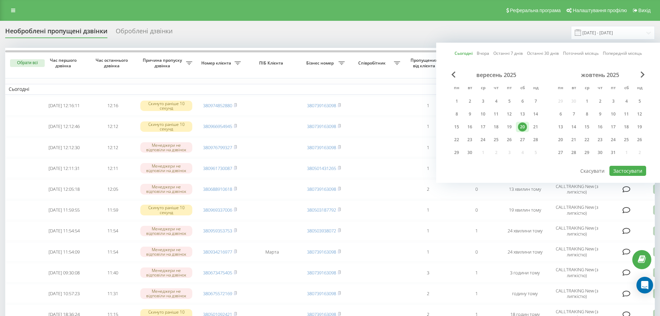
click at [503, 121] on div "вересень 2025 пн вт ср чт пт сб нд 1 2 3 4 5 6 7 8 9 10 11 12 13 14 15 16 17 18…" at bounding box center [496, 115] width 92 height 89
click at [508, 130] on div "19" at bounding box center [509, 126] width 9 height 9
click at [524, 126] on div "20" at bounding box center [522, 126] width 9 height 9
click at [625, 173] on button "Застосувати" at bounding box center [628, 171] width 37 height 10
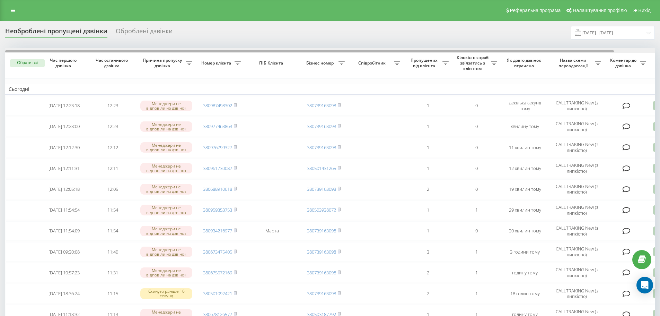
scroll to position [0, 43]
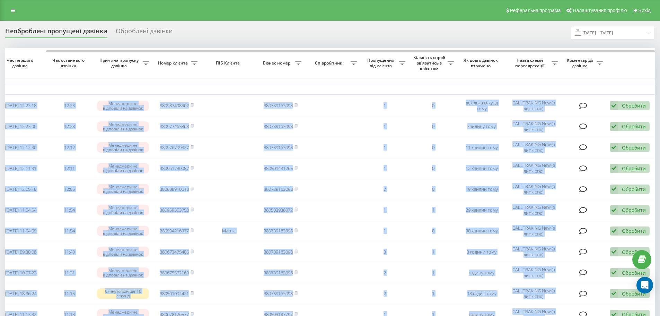
drag, startPoint x: 393, startPoint y: 53, endPoint x: 425, endPoint y: 42, distance: 34.4
click at [425, 42] on div "Необроблені пропущені дзвінки Оброблені дзвінки 20.09.2025 - 20.09.2025 Обрати …" at bounding box center [330, 289] width 650 height 527
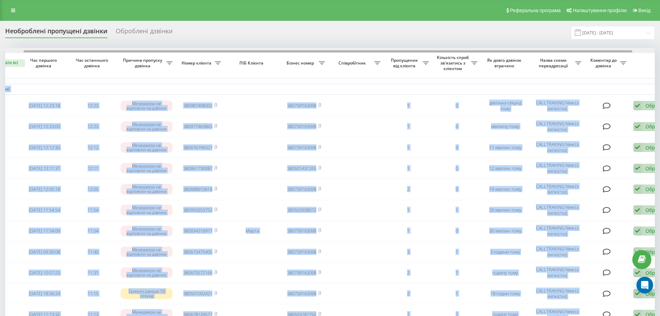
scroll to position [0, 20]
drag, startPoint x: 372, startPoint y: 51, endPoint x: 350, endPoint y: 42, distance: 23.9
click at [350, 42] on div "Необроблені пропущені дзвінки Оброблені дзвінки 20.09.2025 - 20.09.2025 Обрати …" at bounding box center [330, 289] width 650 height 527
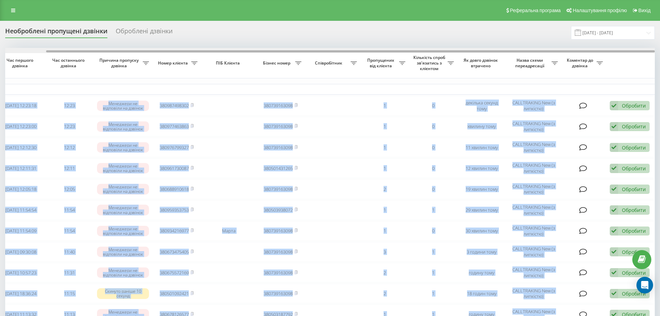
click at [314, 53] on div at bounding box center [330, 50] width 650 height 5
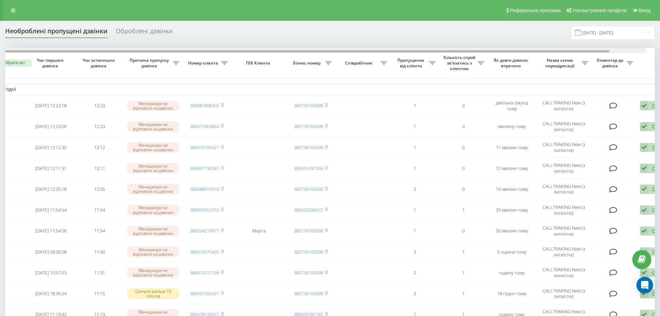
scroll to position [0, 0]
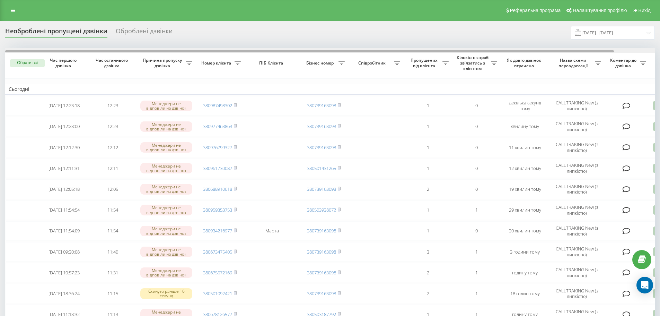
drag, startPoint x: 311, startPoint y: 52, endPoint x: 217, endPoint y: 61, distance: 95.1
click at [217, 61] on div "Обрати всі Час першого дзвінка Час останнього дзвінка Причина пропуску дзвінка …" at bounding box center [330, 287] width 650 height 478
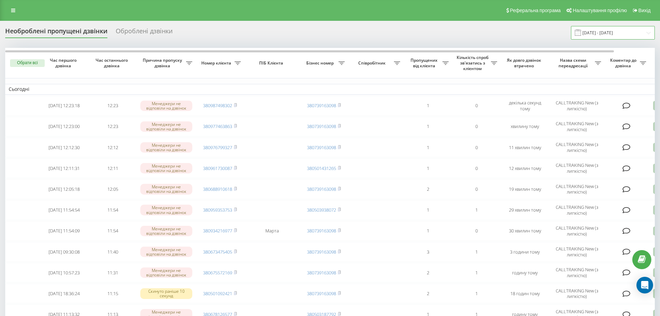
click at [609, 29] on input "[DATE] - [DATE]" at bounding box center [613, 33] width 84 height 14
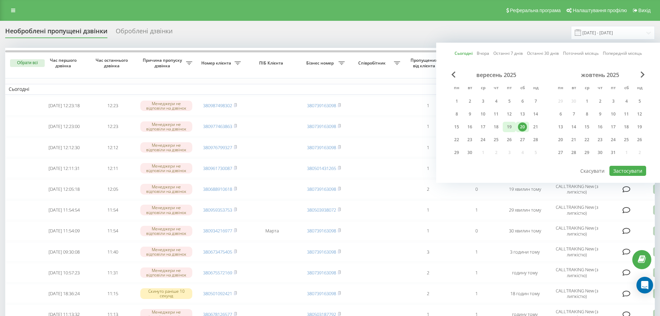
click at [506, 131] on div "19" at bounding box center [509, 126] width 9 height 9
click at [526, 128] on div "20" at bounding box center [522, 126] width 9 height 9
click at [636, 169] on button "Застосувати" at bounding box center [628, 171] width 37 height 10
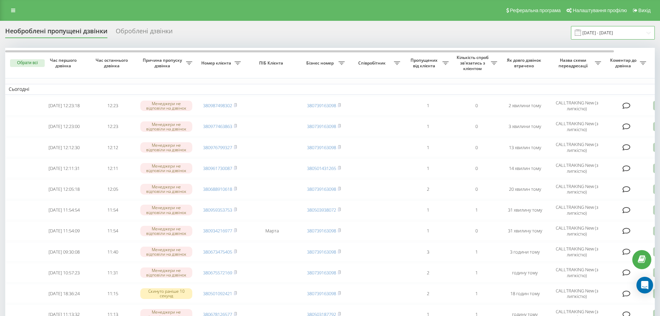
click at [598, 34] on input "[DATE] - [DATE]" at bounding box center [613, 33] width 84 height 14
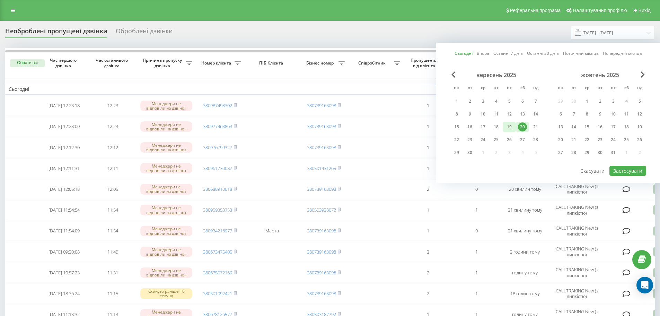
click at [510, 123] on div "19" at bounding box center [509, 126] width 9 height 9
click at [517, 128] on div "20" at bounding box center [522, 127] width 13 height 10
click at [623, 169] on button "Застосувати" at bounding box center [628, 171] width 37 height 10
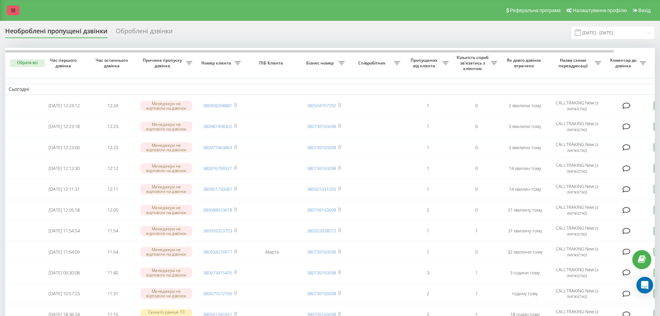
click at [10, 9] on link at bounding box center [13, 11] width 12 height 10
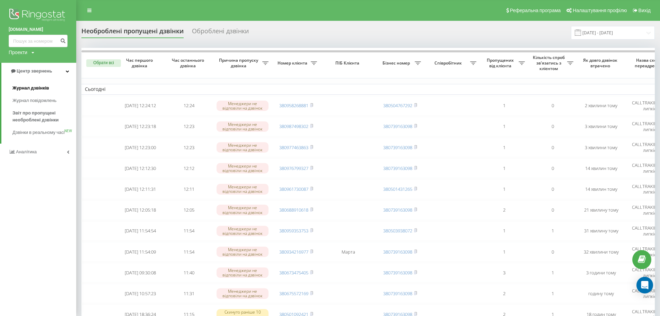
click at [38, 86] on span "Журнал дзвінків" at bounding box center [30, 88] width 37 height 7
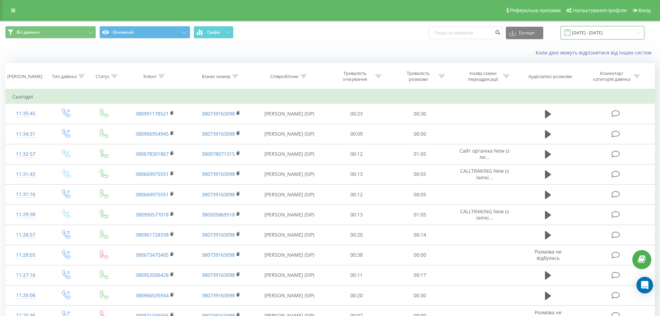
click at [595, 33] on input "[DATE] - [DATE]" at bounding box center [603, 33] width 84 height 14
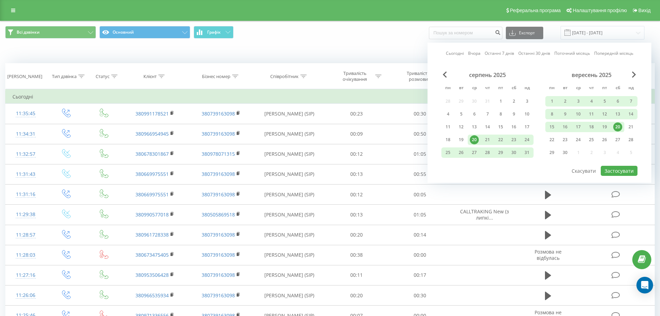
click at [622, 127] on div "20" at bounding box center [618, 126] width 9 height 9
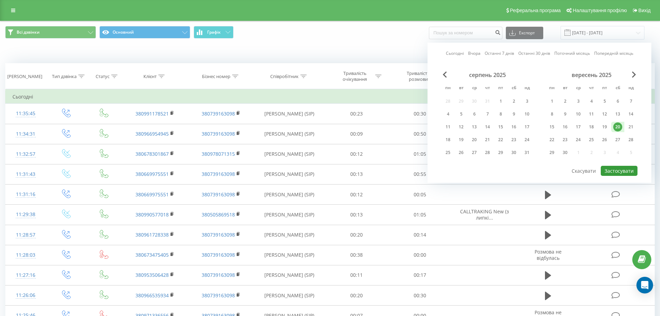
click at [621, 168] on button "Застосувати" at bounding box center [619, 171] width 37 height 10
type input "[DATE] - [DATE]"
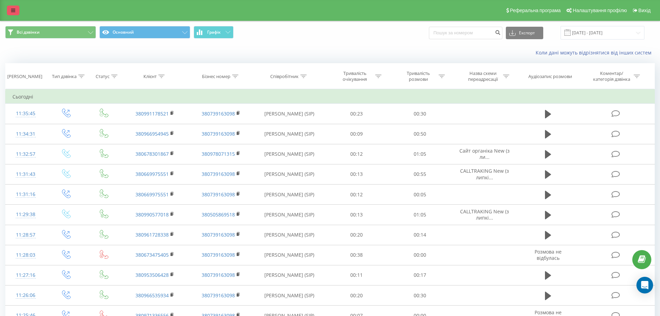
click at [15, 10] on icon at bounding box center [13, 10] width 4 height 5
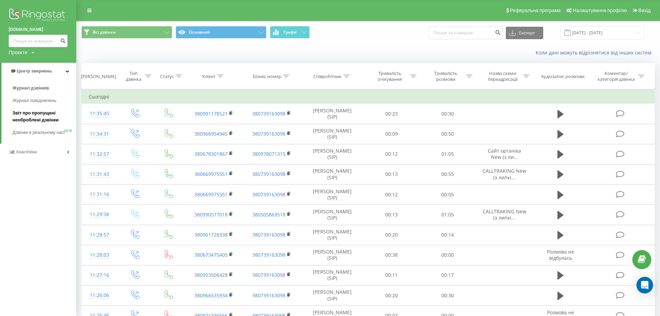
click at [45, 113] on span "Звіт про пропущені необроблені дзвінки" at bounding box center [42, 117] width 60 height 14
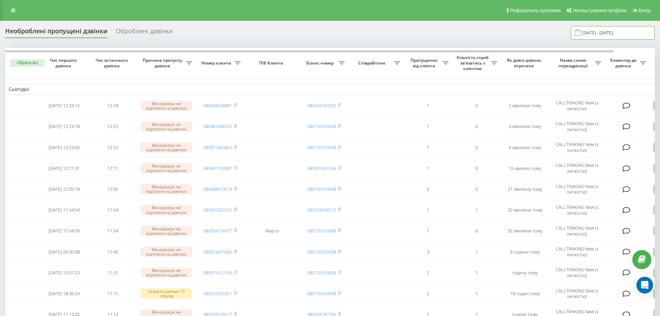
click at [623, 37] on input "[DATE] - [DATE]" at bounding box center [613, 33] width 84 height 14
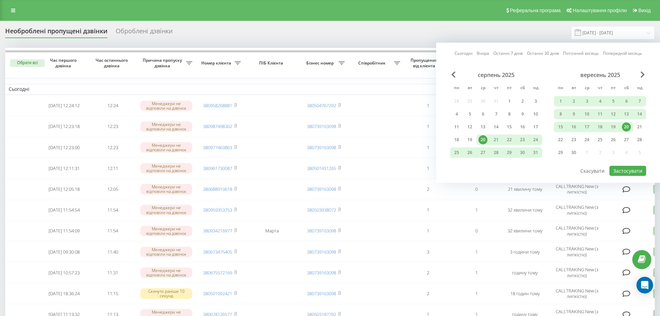
click at [630, 128] on div "20" at bounding box center [626, 126] width 9 height 9
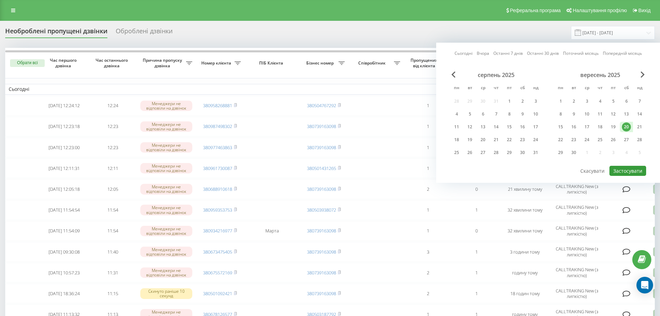
drag, startPoint x: 629, startPoint y: 168, endPoint x: 534, endPoint y: 160, distance: 94.6
click at [629, 169] on button "Застосувати" at bounding box center [628, 171] width 37 height 10
type input "[DATE] - [DATE]"
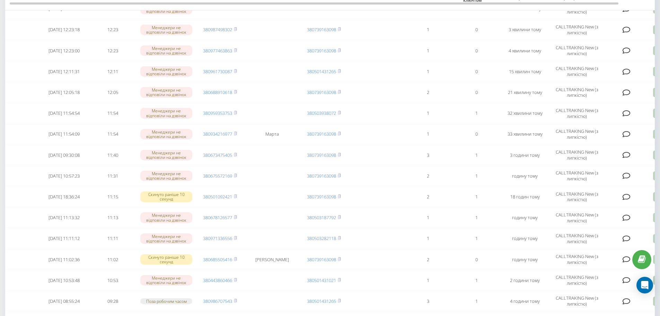
scroll to position [27, 0]
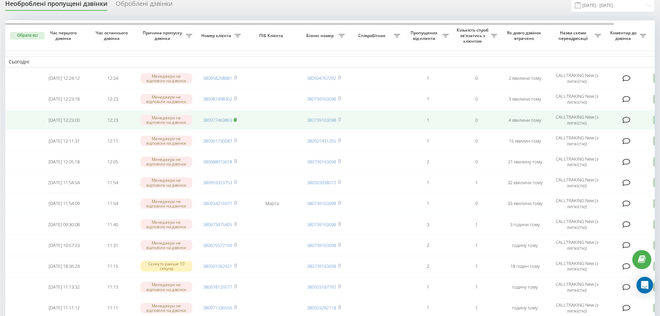
click at [236, 121] on rect at bounding box center [235, 120] width 2 height 3
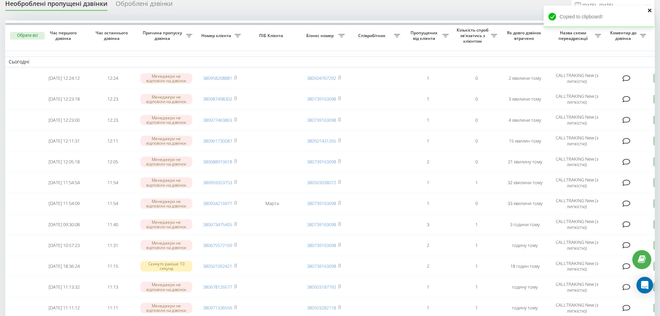
click at [651, 9] on icon "close" at bounding box center [649, 10] width 3 height 3
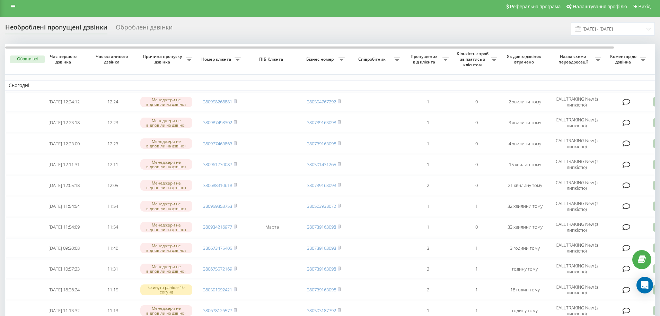
scroll to position [0, 0]
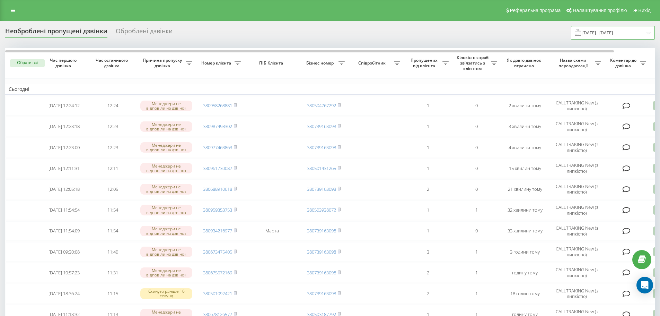
click at [614, 33] on input "[DATE] - [DATE]" at bounding box center [613, 33] width 84 height 14
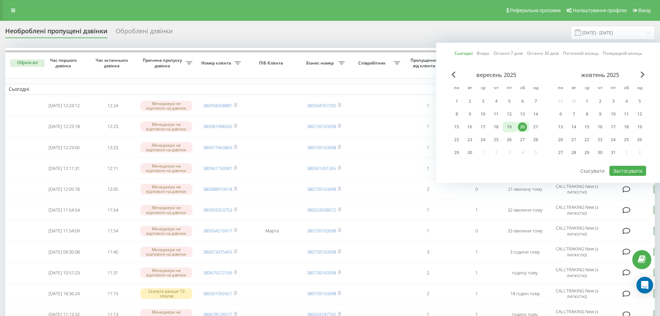
click at [514, 125] on div "19" at bounding box center [509, 127] width 13 height 10
click at [520, 128] on div "20" at bounding box center [522, 126] width 9 height 9
click at [621, 169] on button "Застосувати" at bounding box center [628, 171] width 37 height 10
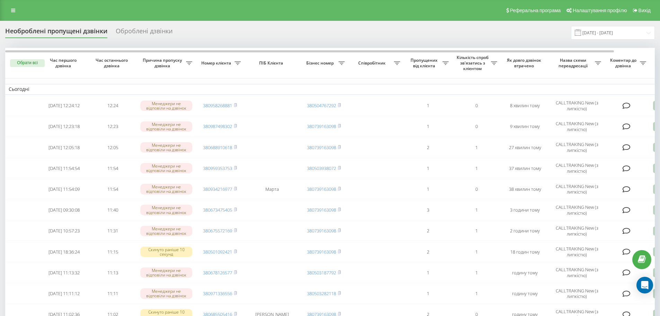
click at [551, 32] on div "Необроблені пропущені дзвінки Оброблені дзвінки [DATE] - [DATE]" at bounding box center [330, 33] width 650 height 14
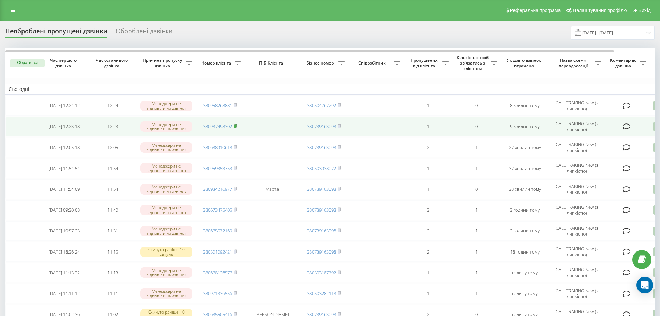
click at [235, 127] on rect at bounding box center [235, 126] width 2 height 3
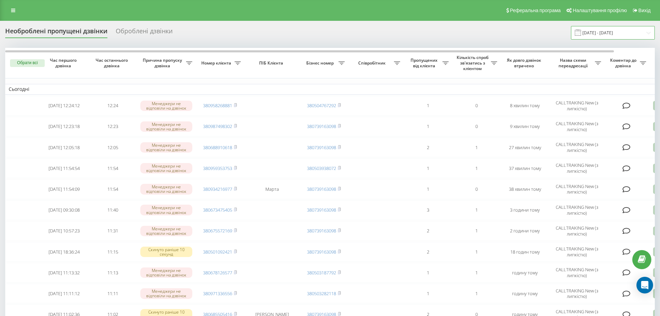
click at [619, 35] on input "[DATE] - [DATE]" at bounding box center [613, 33] width 84 height 14
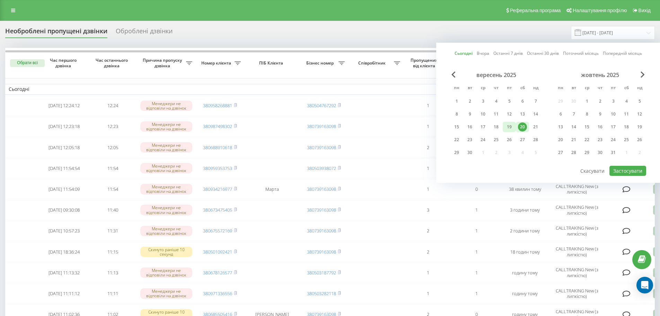
click at [509, 126] on div "19" at bounding box center [509, 126] width 9 height 9
click at [523, 128] on div "20" at bounding box center [522, 126] width 9 height 9
click at [629, 175] on button "Застосувати" at bounding box center [628, 171] width 37 height 10
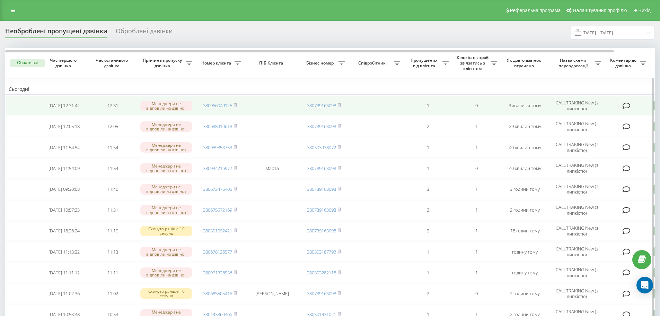
click at [240, 104] on td "380966049125" at bounding box center [220, 105] width 49 height 19
click at [236, 104] on rect at bounding box center [235, 105] width 2 height 3
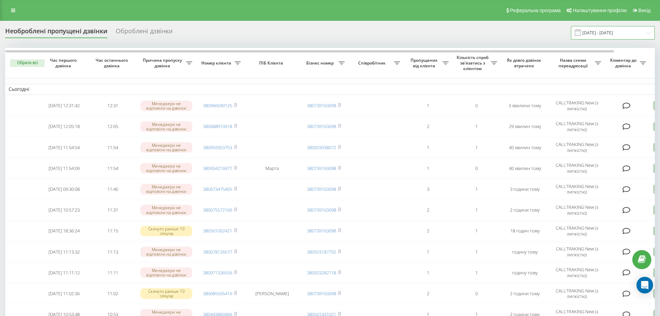
click at [630, 38] on input "[DATE] - [DATE]" at bounding box center [613, 33] width 84 height 14
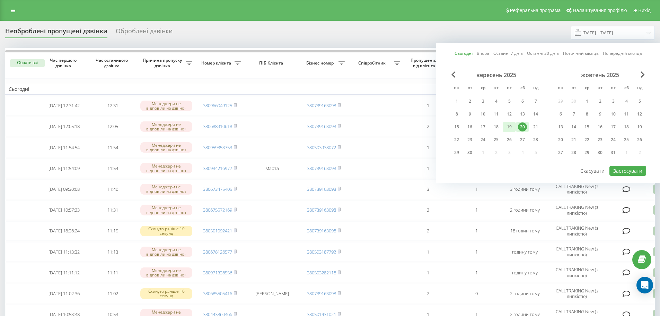
click at [513, 128] on div "19" at bounding box center [509, 126] width 9 height 9
click at [520, 126] on div "20" at bounding box center [522, 126] width 9 height 9
drag, startPoint x: 520, startPoint y: 126, endPoint x: 551, endPoint y: 130, distance: 30.8
click at [521, 126] on div "20" at bounding box center [522, 126] width 9 height 9
click at [630, 169] on button "Застосувати" at bounding box center [628, 171] width 37 height 10
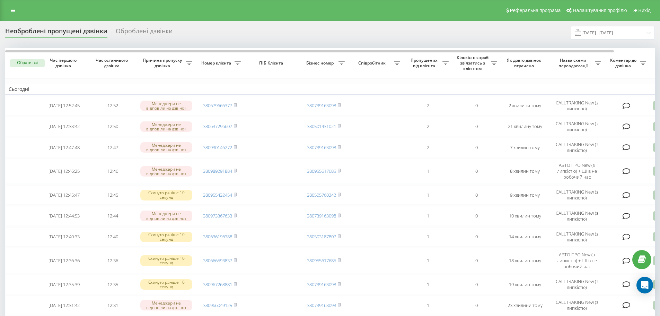
click at [581, 34] on span at bounding box center [578, 32] width 6 height 6
click at [606, 26] on input "[DATE] - [DATE]" at bounding box center [613, 33] width 84 height 14
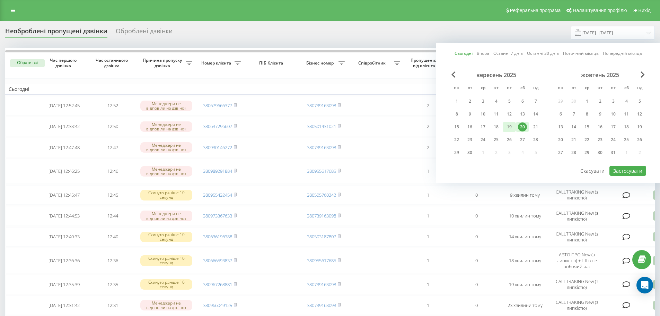
click at [506, 129] on div "19" at bounding box center [509, 126] width 9 height 9
click at [520, 126] on div "20" at bounding box center [522, 126] width 9 height 9
click at [629, 167] on button "Застосувати" at bounding box center [628, 171] width 37 height 10
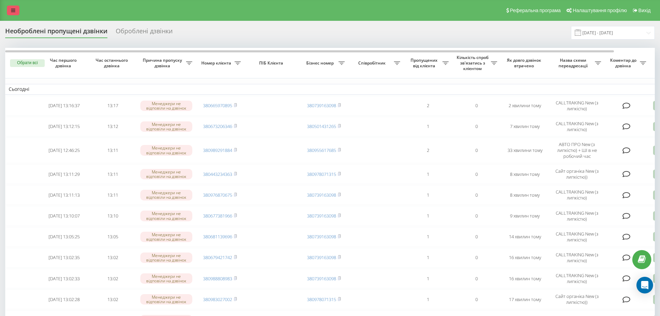
click at [13, 12] on icon at bounding box center [13, 10] width 4 height 5
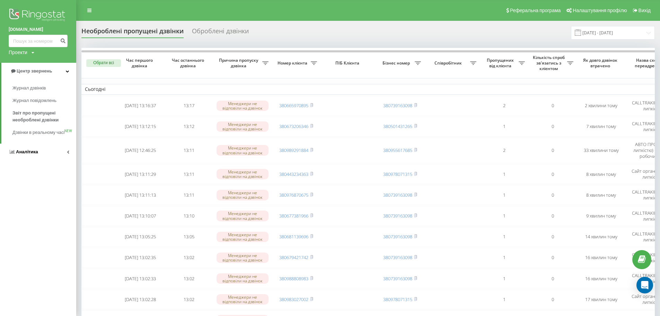
click at [39, 158] on link "Аналiтика" at bounding box center [38, 151] width 76 height 17
click at [54, 105] on span "Співробітники у реальному часі" at bounding box center [38, 108] width 53 height 14
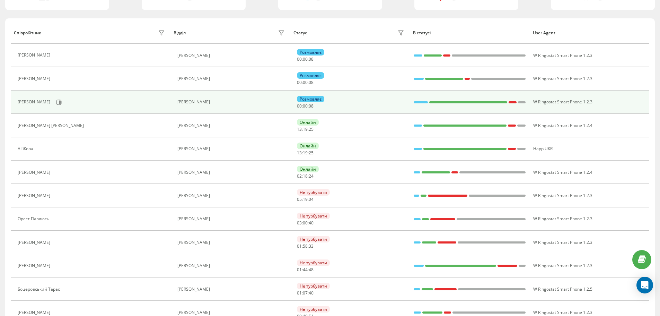
scroll to position [69, 0]
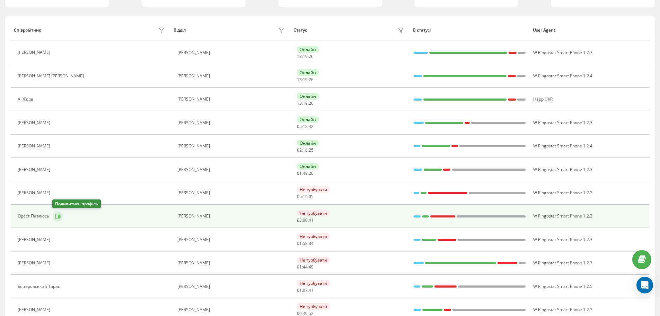
click at [58, 216] on icon at bounding box center [59, 215] width 2 height 3
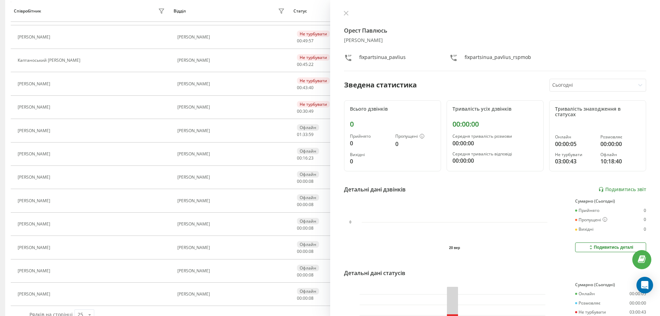
scroll to position [358, 0]
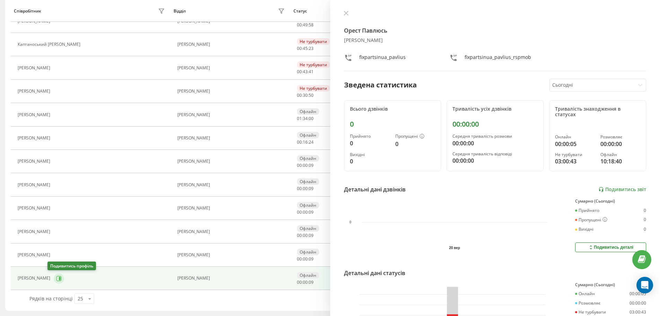
click at [54, 47] on div "Каптаноський Андрій" at bounding box center [50, 44] width 64 height 5
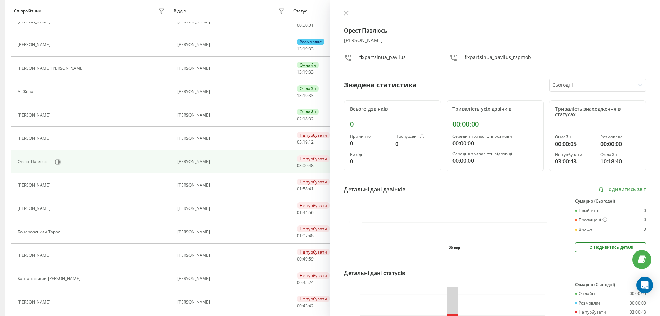
scroll to position [7, 0]
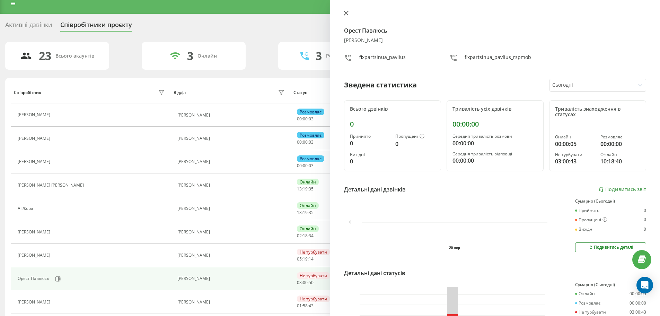
click at [345, 15] on icon at bounding box center [346, 13] width 5 height 5
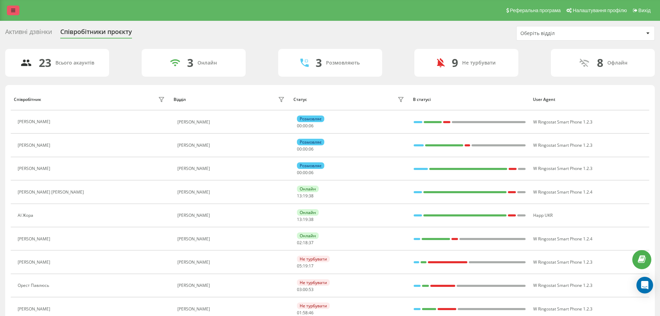
click at [14, 8] on link at bounding box center [13, 11] width 12 height 10
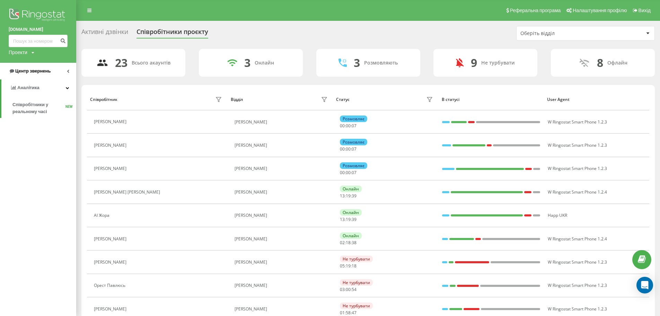
click at [52, 72] on link "Центр звернень" at bounding box center [38, 71] width 76 height 17
click at [48, 115] on span "Звіт про пропущені необроблені дзвінки" at bounding box center [42, 117] width 60 height 14
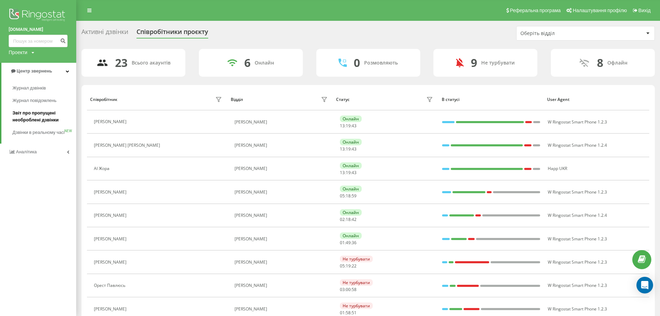
click at [47, 114] on span "Звіт про пропущені необроблені дзвінки" at bounding box center [42, 117] width 60 height 14
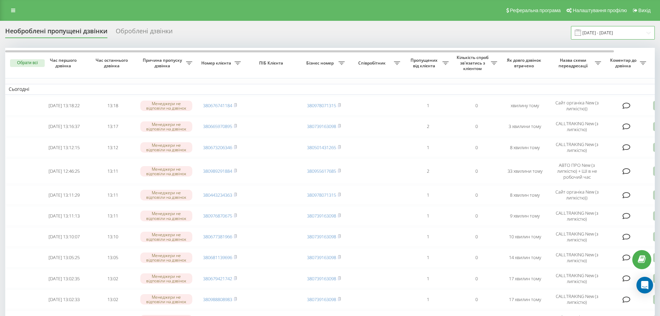
click at [633, 32] on input "[DATE] - [DATE]" at bounding box center [613, 33] width 84 height 14
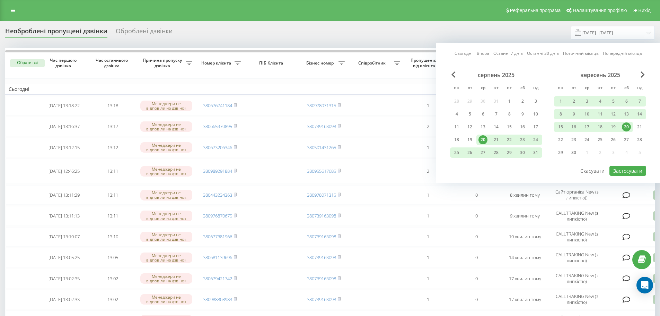
click at [627, 125] on div "20" at bounding box center [626, 126] width 9 height 9
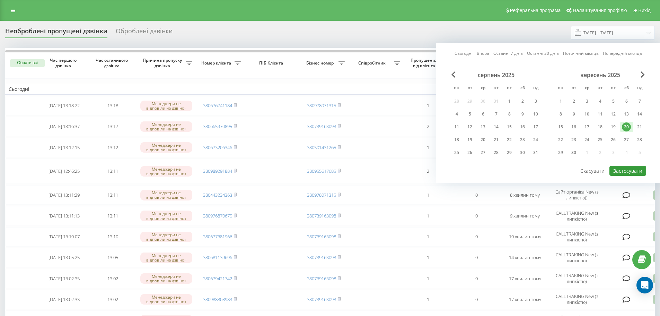
click at [633, 169] on button "Застосувати" at bounding box center [628, 171] width 37 height 10
type input "[DATE] - [DATE]"
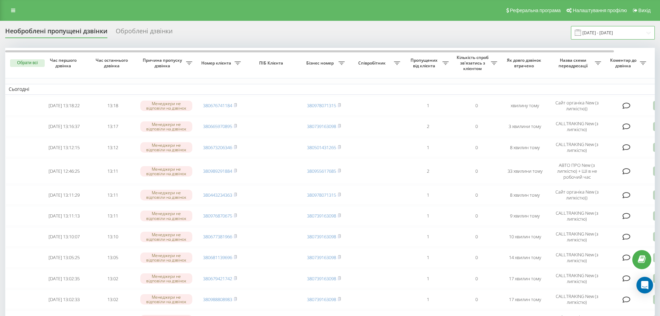
click at [623, 28] on input "[DATE] - [DATE]" at bounding box center [613, 33] width 84 height 14
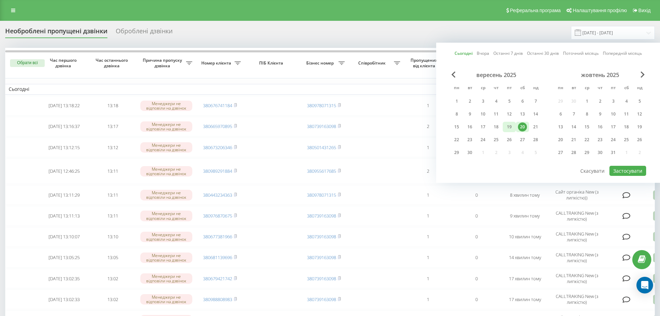
click at [511, 127] on div "19" at bounding box center [509, 126] width 9 height 9
click at [524, 127] on div "20" at bounding box center [522, 126] width 9 height 9
click at [632, 168] on button "Застосувати" at bounding box center [628, 171] width 37 height 10
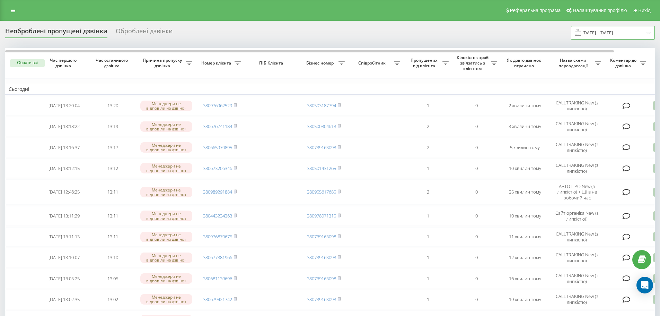
click at [605, 26] on input "[DATE] - [DATE]" at bounding box center [613, 33] width 84 height 14
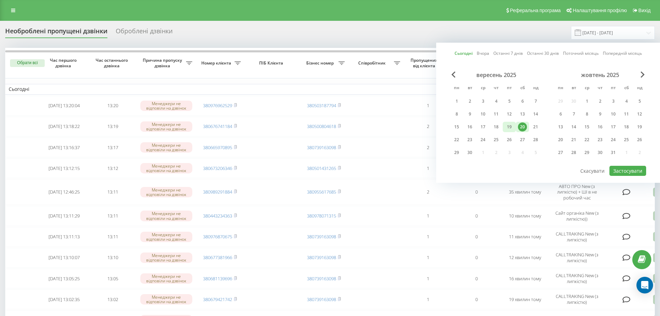
click at [509, 129] on div "19" at bounding box center [509, 126] width 9 height 9
click at [525, 127] on div "20" at bounding box center [522, 126] width 9 height 9
click at [526, 127] on div "20" at bounding box center [522, 126] width 9 height 9
click at [621, 168] on button "Застосувати" at bounding box center [628, 171] width 37 height 10
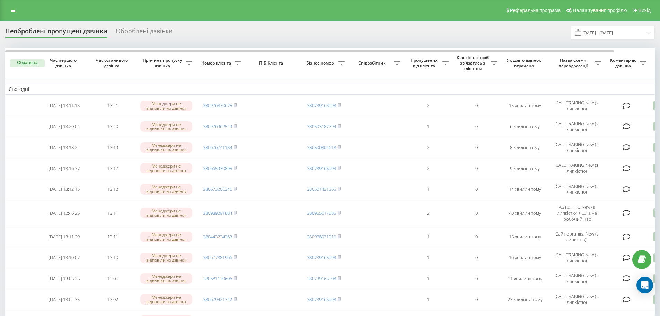
click at [353, 28] on div "Необроблені пропущені дзвінки Оброблені дзвінки [DATE] - [DATE]" at bounding box center [330, 33] width 650 height 14
drag, startPoint x: 609, startPoint y: 35, endPoint x: 601, endPoint y: 39, distance: 9.2
click at [609, 35] on input "[DATE] - [DATE]" at bounding box center [613, 33] width 84 height 14
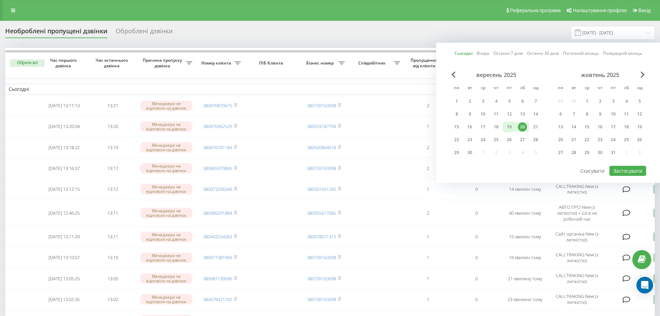
click at [511, 127] on div "19" at bounding box center [509, 126] width 9 height 9
click at [521, 128] on div "20" at bounding box center [522, 126] width 9 height 9
click at [635, 171] on button "Застосувати" at bounding box center [628, 171] width 37 height 10
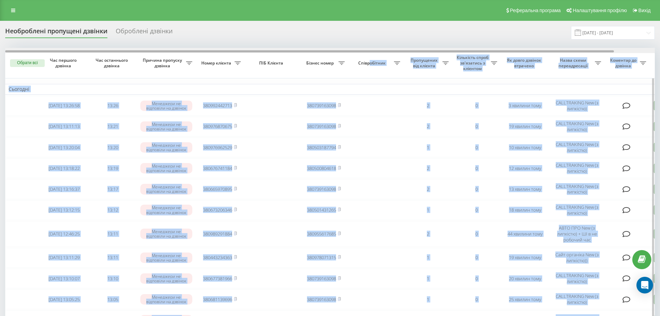
drag, startPoint x: 369, startPoint y: 53, endPoint x: 366, endPoint y: 51, distance: 3.9
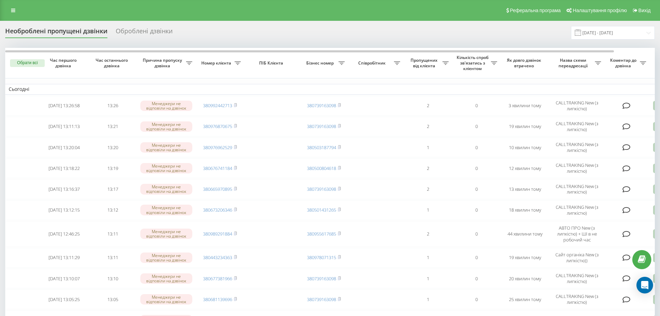
drag, startPoint x: 371, startPoint y: 35, endPoint x: 375, endPoint y: 32, distance: 5.8
click at [371, 35] on div "Необроблені пропущені дзвінки Оброблені дзвінки [DATE] - [DATE]" at bounding box center [330, 33] width 650 height 14
click at [602, 27] on input "[DATE] - [DATE]" at bounding box center [613, 33] width 84 height 14
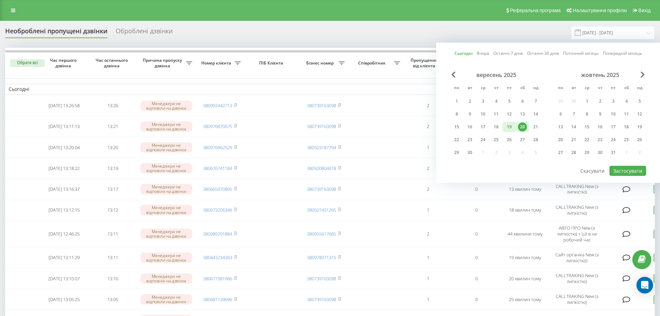
click at [509, 132] on div "19" at bounding box center [509, 127] width 13 height 10
click at [524, 124] on div "20" at bounding box center [522, 126] width 9 height 9
click at [632, 169] on button "Застосувати" at bounding box center [628, 171] width 37 height 10
